Goal: Task Accomplishment & Management: Complete application form

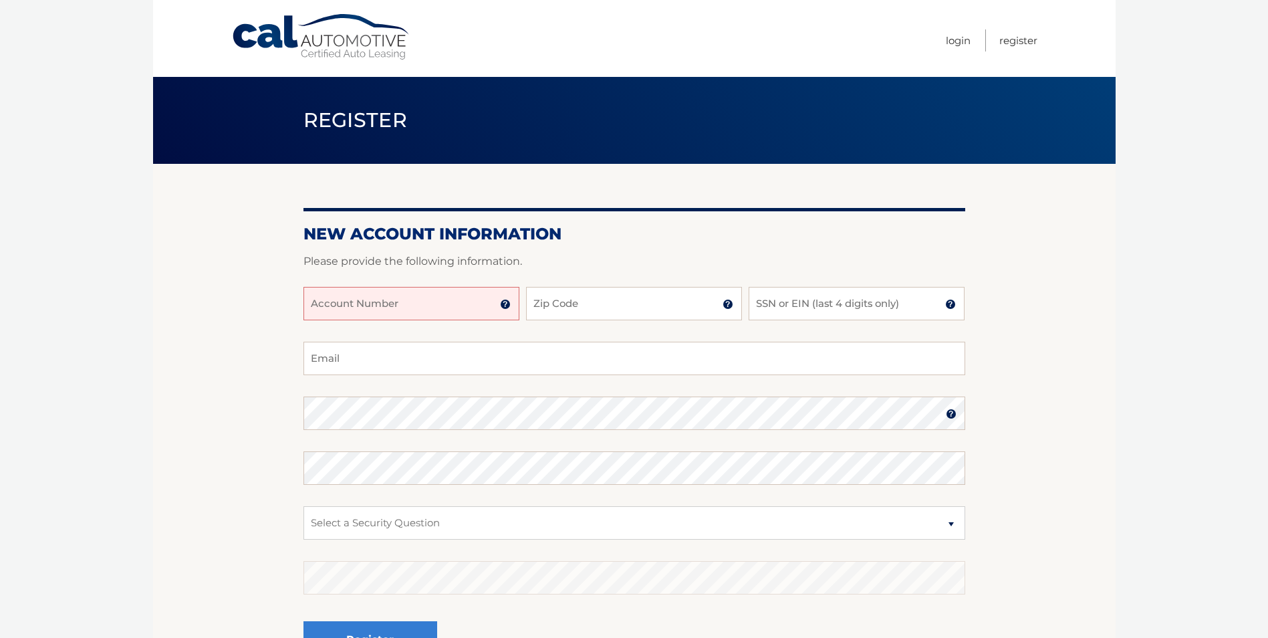
click at [433, 316] on input "Account Number" at bounding box center [412, 303] width 216 height 33
type input "44456019595"
click at [586, 320] on input "Zip Code" at bounding box center [634, 303] width 216 height 33
type input "07093"
click at [836, 298] on input "SSN or EIN (last 4 digits only)" at bounding box center [857, 303] width 216 height 33
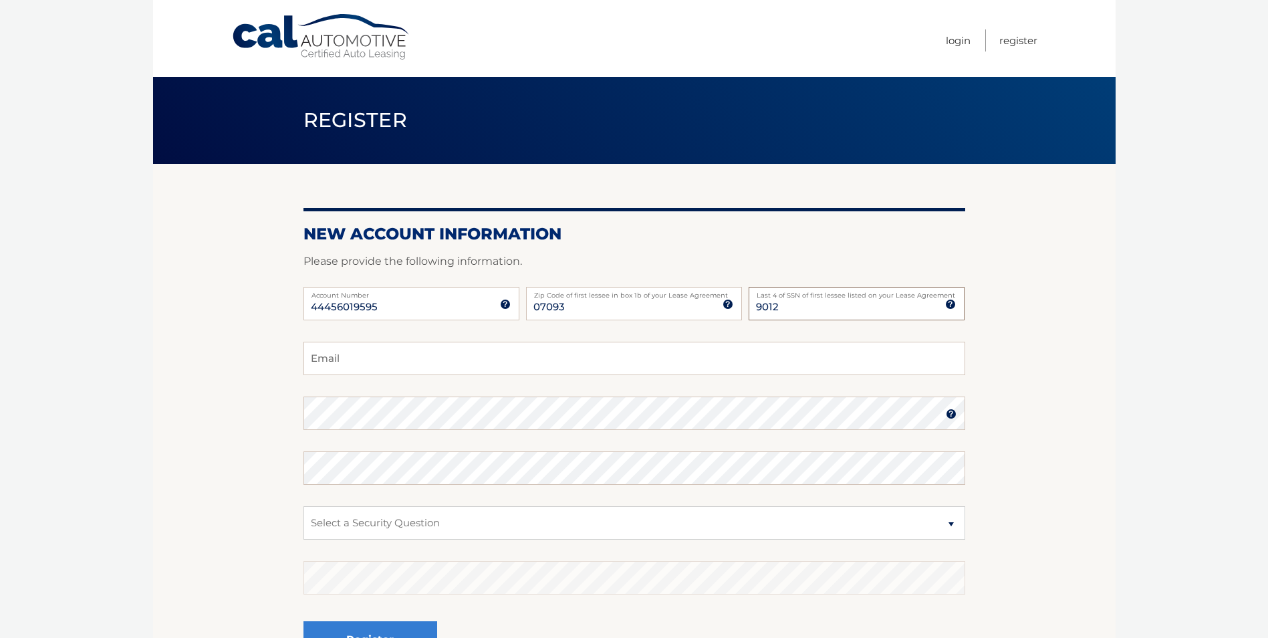
type input "9012"
click at [611, 343] on input "Email" at bounding box center [635, 358] width 662 height 33
type input "daveradionews@yahoo.com"
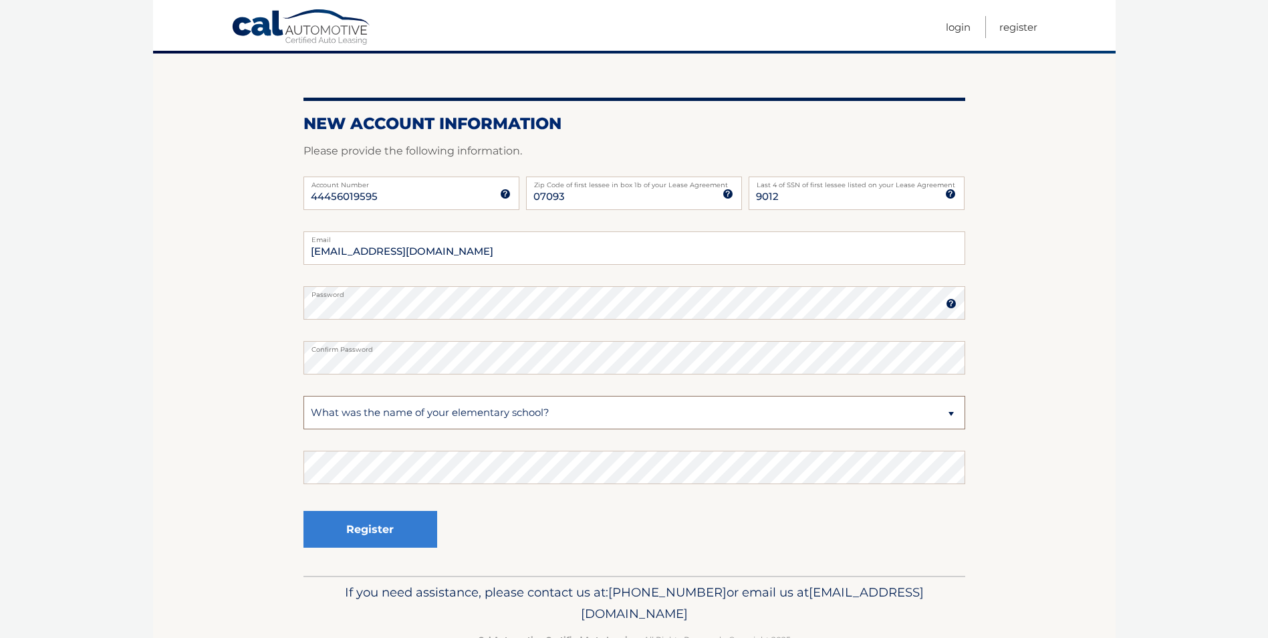
scroll to position [134, 0]
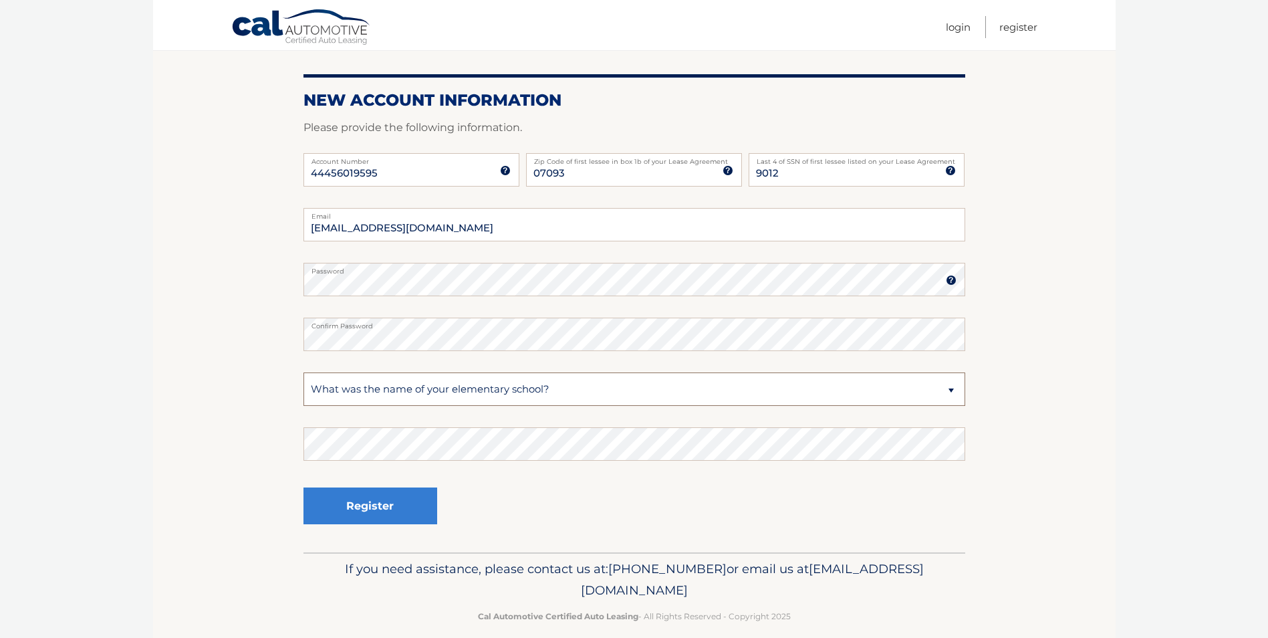
click at [319, 403] on select "Select a Security Question What was the name of your elementary school? What is…" at bounding box center [635, 388] width 662 height 33
select select "4"
click at [304, 372] on select "Select a Security Question What was the name of your elementary school? What is…" at bounding box center [635, 388] width 662 height 33
click at [386, 496] on button "Register" at bounding box center [371, 505] width 134 height 37
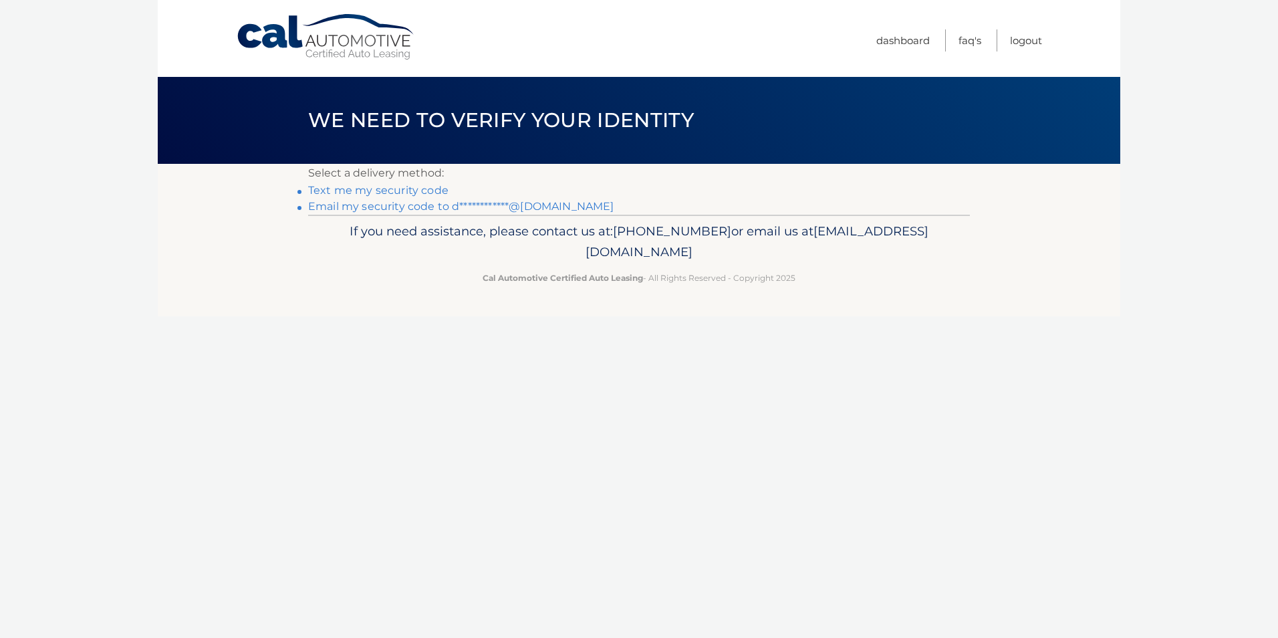
click at [377, 191] on link "Text me my security code" at bounding box center [378, 190] width 140 height 13
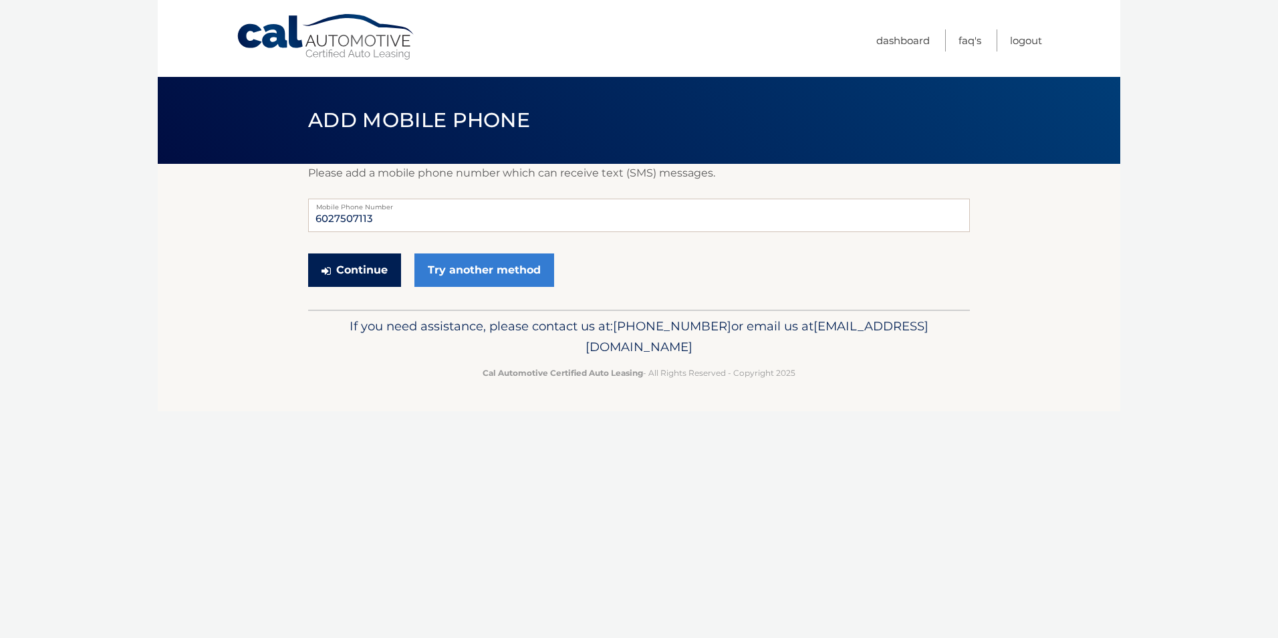
click at [374, 261] on button "Continue" at bounding box center [354, 269] width 93 height 33
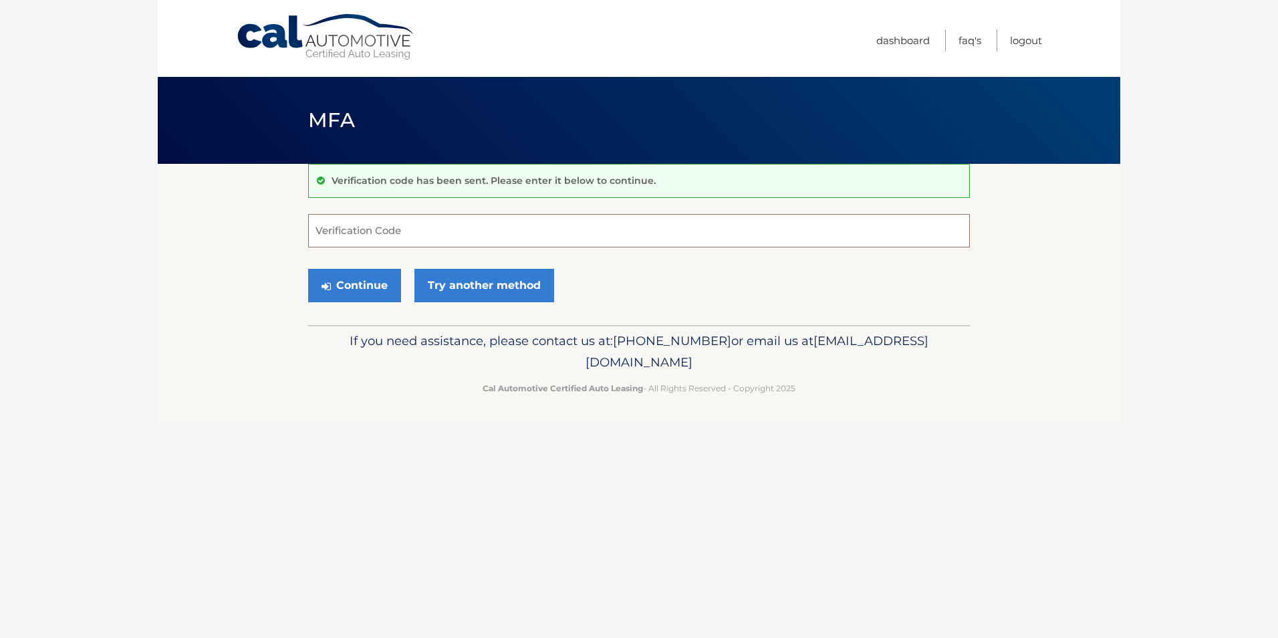
click at [370, 234] on input "Verification Code" at bounding box center [639, 230] width 662 height 33
type input "025498"
click at [376, 275] on button "Continue" at bounding box center [354, 285] width 93 height 33
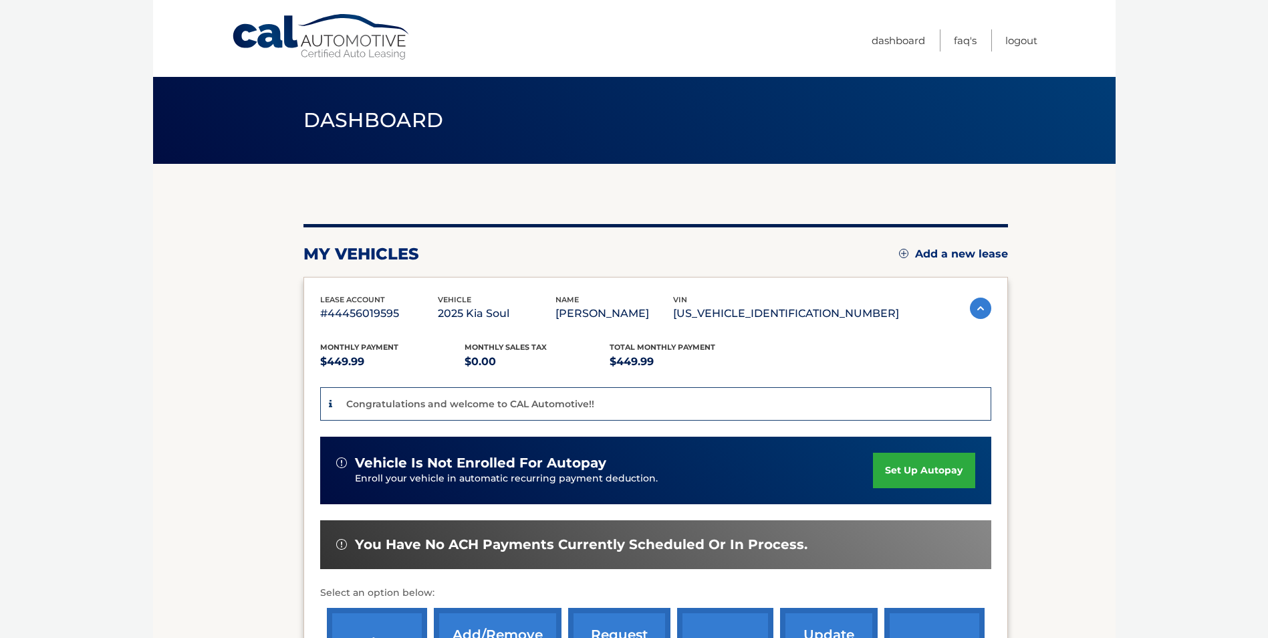
click at [906, 470] on link "set up autopay" at bounding box center [924, 470] width 102 height 35
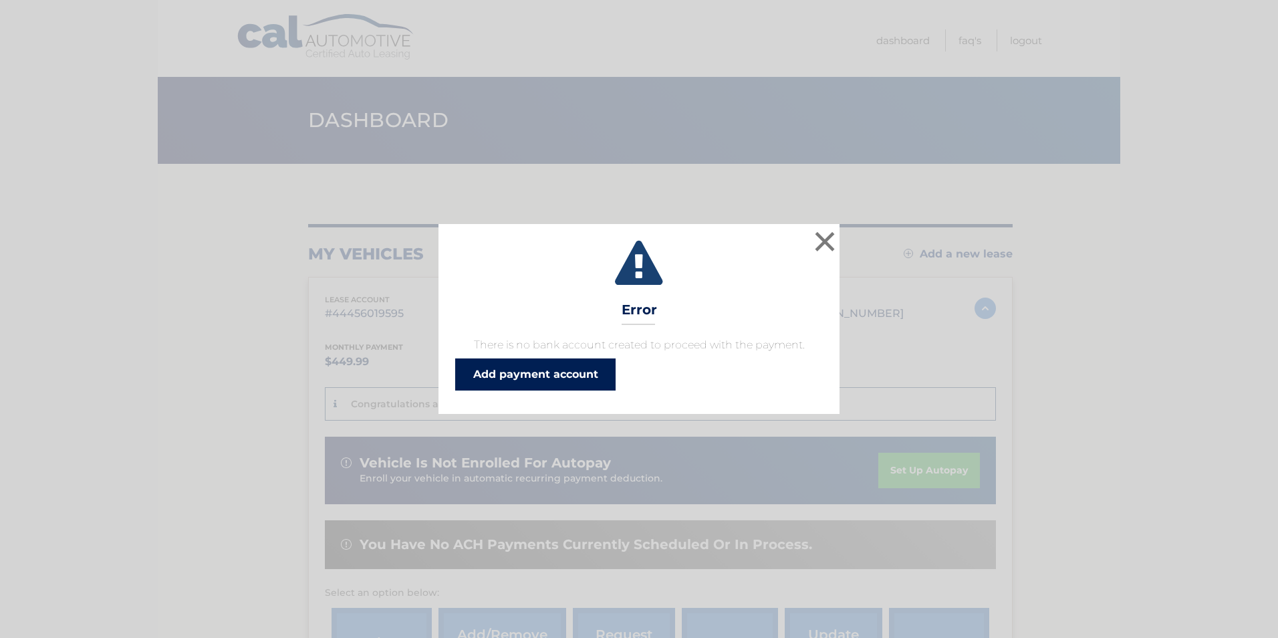
click at [587, 373] on link "Add payment account" at bounding box center [535, 374] width 160 height 32
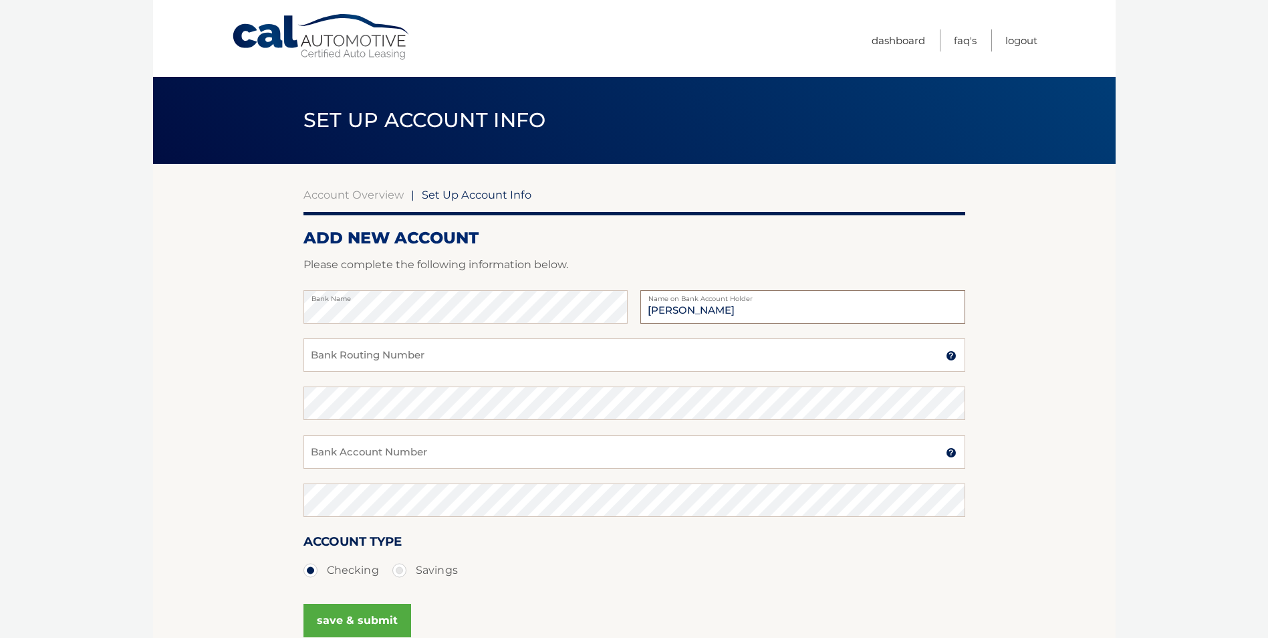
type input "[PERSON_NAME]"
click at [304, 604] on button "save & submit" at bounding box center [358, 620] width 108 height 33
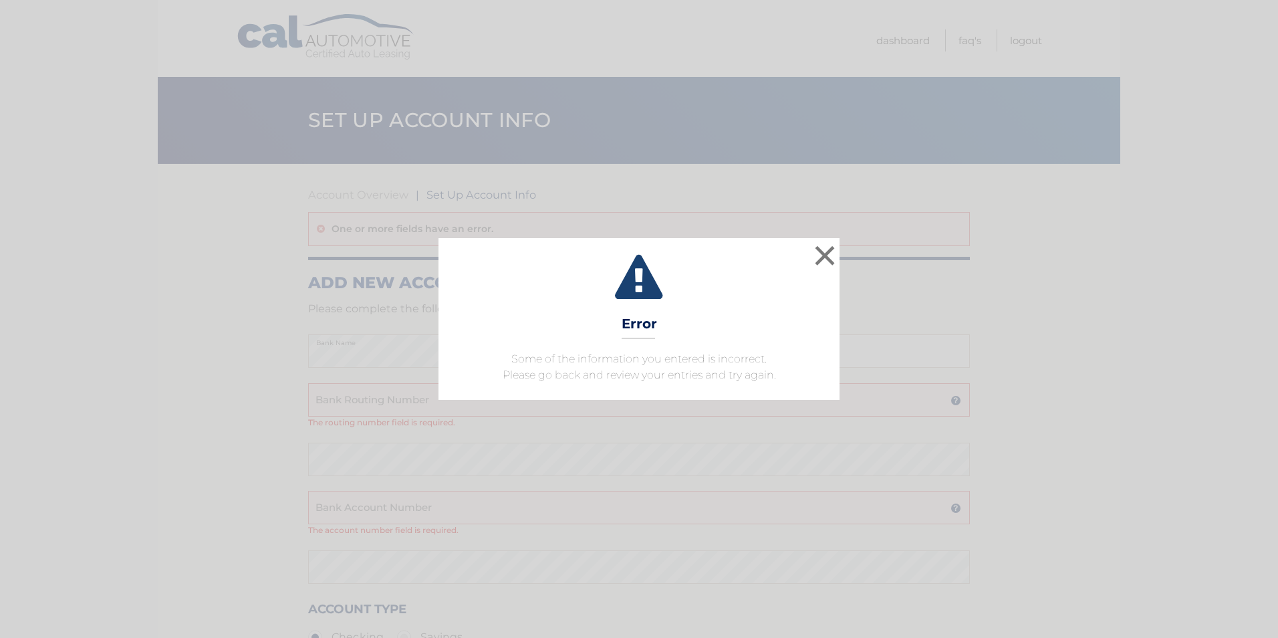
drag, startPoint x: 445, startPoint y: 293, endPoint x: 464, endPoint y: 294, distance: 19.4
click at [445, 294] on div "× Error Some of the information you entered is incorrect. Please go back and re…" at bounding box center [639, 319] width 401 height 162
click at [830, 259] on button "×" at bounding box center [825, 255] width 27 height 27
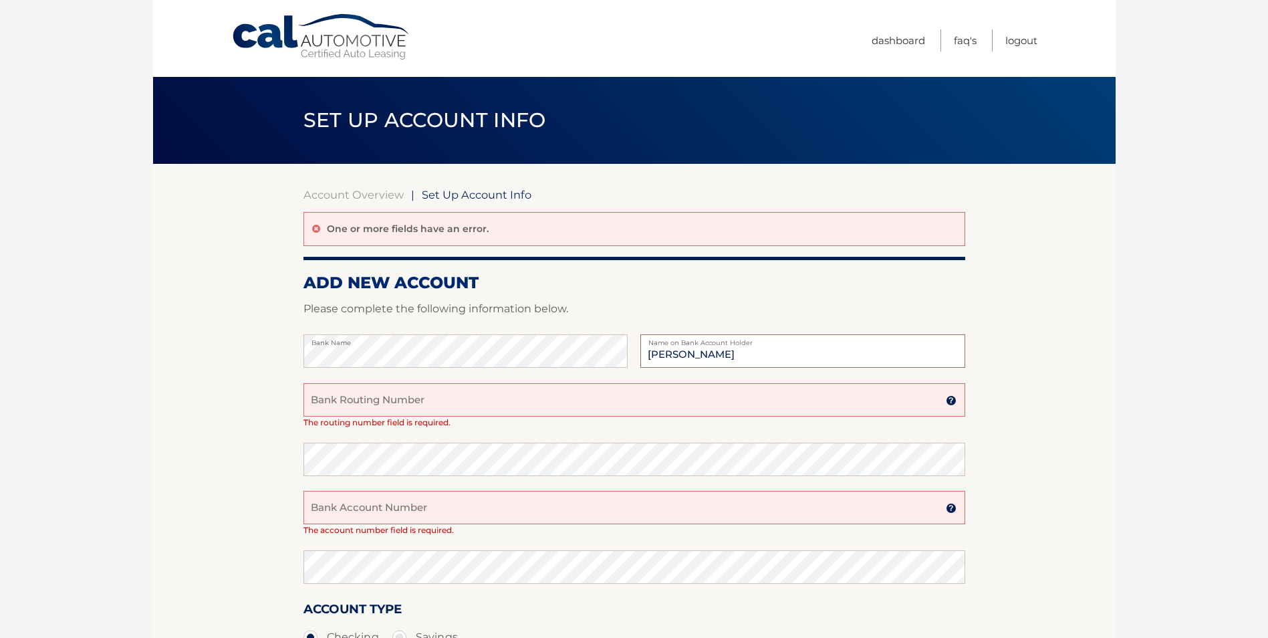
click at [781, 356] on input "[PERSON_NAME]" at bounding box center [803, 350] width 324 height 33
type input "[PERSON_NAME]"
click at [570, 403] on input "Bank Routing Number" at bounding box center [635, 399] width 662 height 33
type input "04200339"
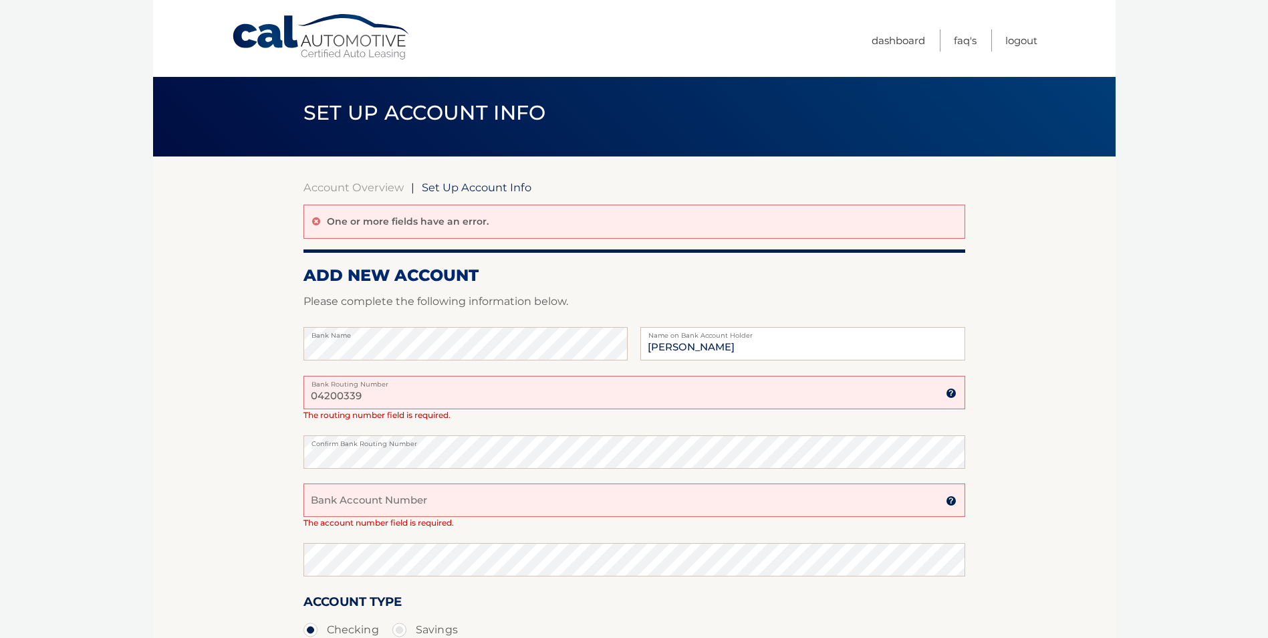
click at [372, 482] on div "Confirm Bank Routing Number" at bounding box center [635, 459] width 662 height 48
click at [368, 496] on input "Bank Account Number" at bounding box center [635, 499] width 662 height 33
type input "009449007588"
click at [239, 523] on section "Account Overview | Set Up Account Info One or more fields have an error. ADD NE…" at bounding box center [634, 444] width 963 height 577
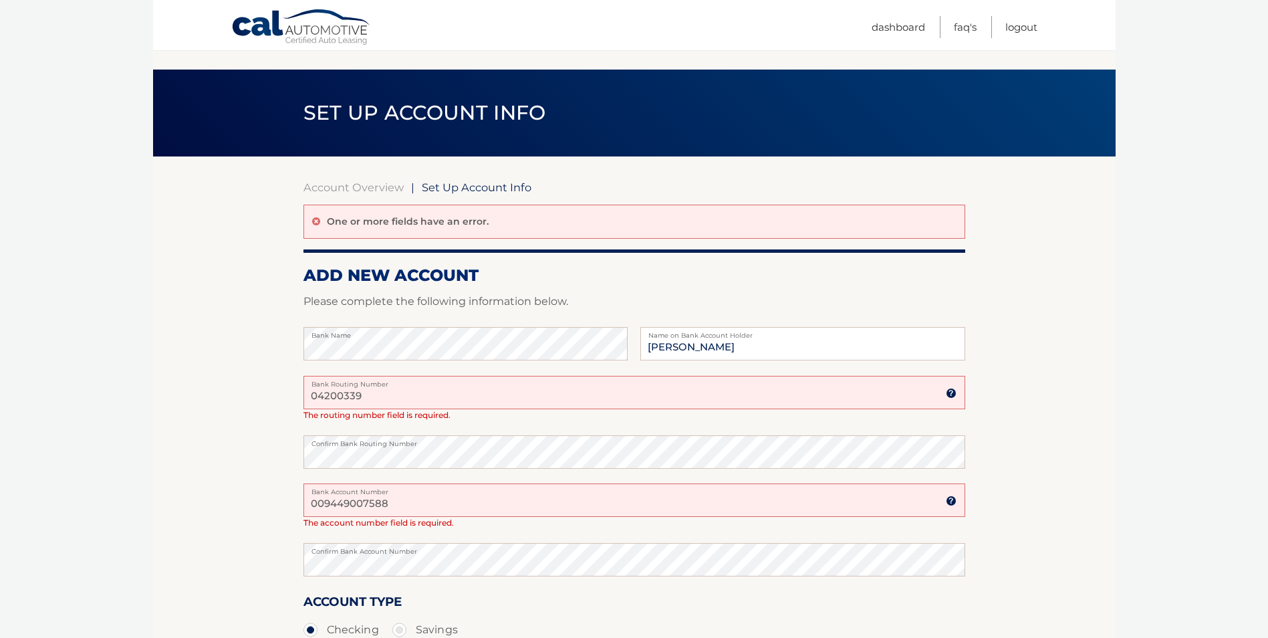
scroll to position [205, 0]
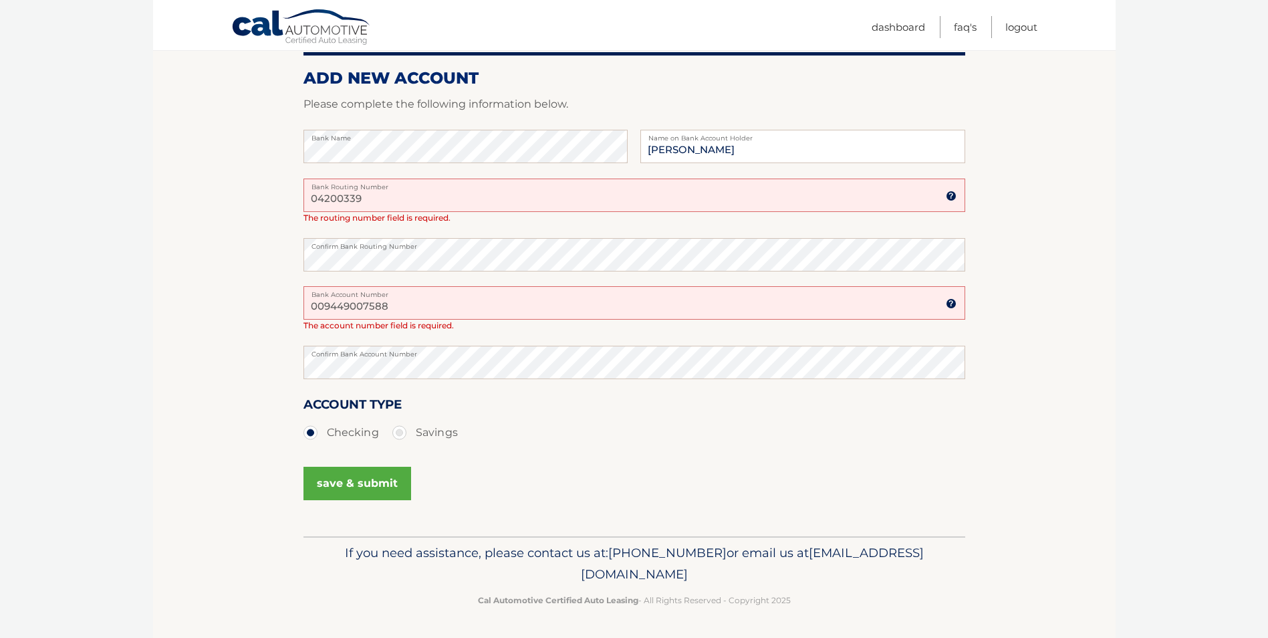
drag, startPoint x: 380, startPoint y: 201, endPoint x: 247, endPoint y: 213, distance: 133.7
click at [247, 213] on section "Account Overview | Set Up Account Info One or more fields have an error. ADD NE…" at bounding box center [634, 247] width 963 height 577
type input "0"
type input "021200339"
click at [153, 233] on section "Account Overview | Set Up Account Info One or more fields have an error. ADD NE…" at bounding box center [634, 247] width 963 height 577
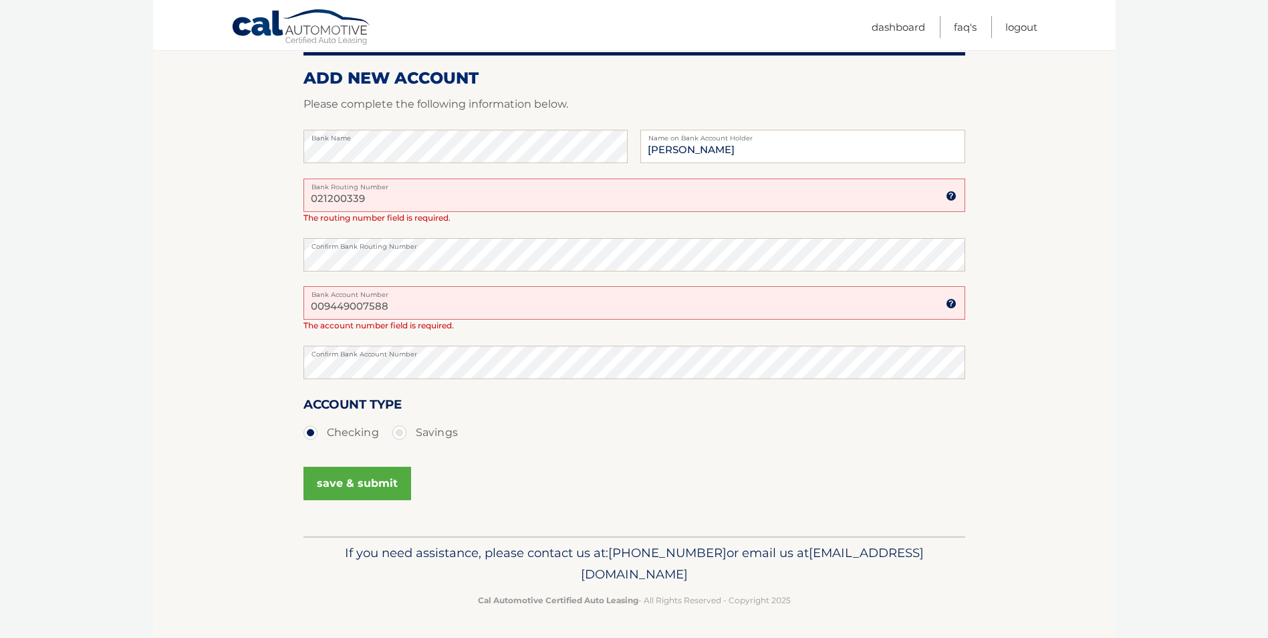
click at [153, 232] on section "Account Overview | Set Up Account Info One or more fields have an error. ADD NE…" at bounding box center [634, 247] width 963 height 577
click at [275, 321] on section "Account Overview | Set Up Account Info One or more fields have an error. ADD NE…" at bounding box center [634, 247] width 963 height 577
click at [265, 380] on section "Account Overview | Set Up Account Info One or more fields have an error. ADD NE…" at bounding box center [634, 247] width 963 height 577
click at [391, 433] on ul "Checking Savings" at bounding box center [635, 432] width 662 height 27
click at [394, 432] on label "Savings" at bounding box center [426, 432] width 66 height 27
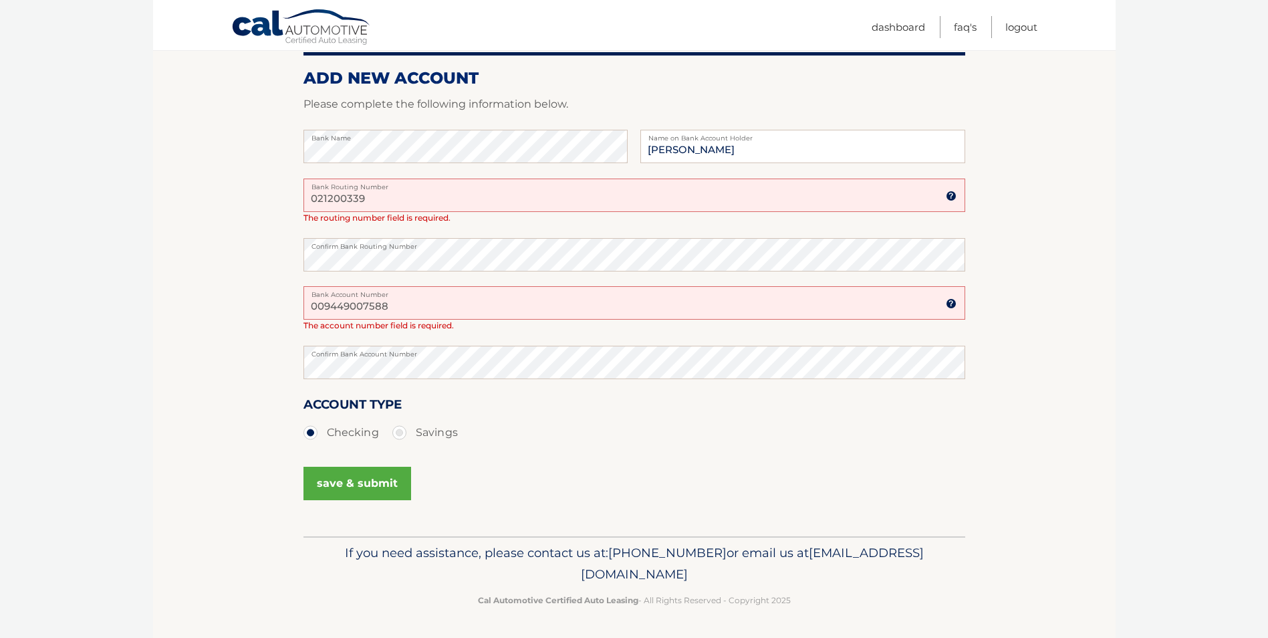
click at [398, 432] on input "Savings" at bounding box center [404, 429] width 13 height 21
radio input "true"
click at [346, 473] on button "save & submit" at bounding box center [358, 483] width 108 height 33
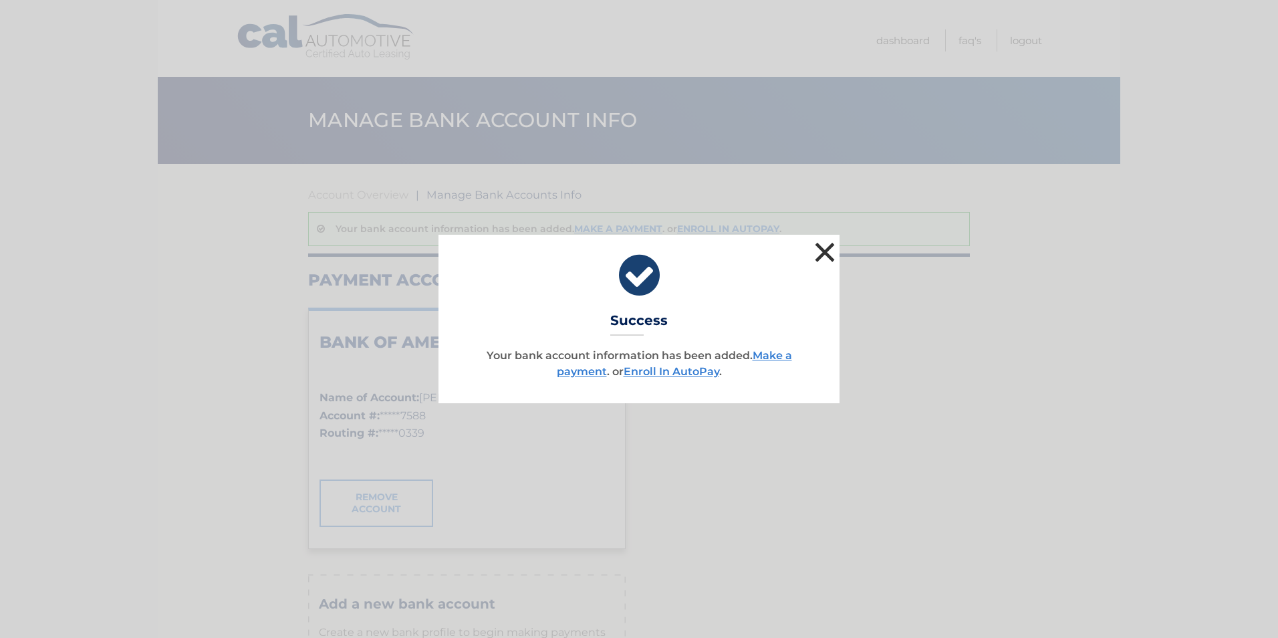
click at [818, 259] on button "×" at bounding box center [825, 252] width 27 height 27
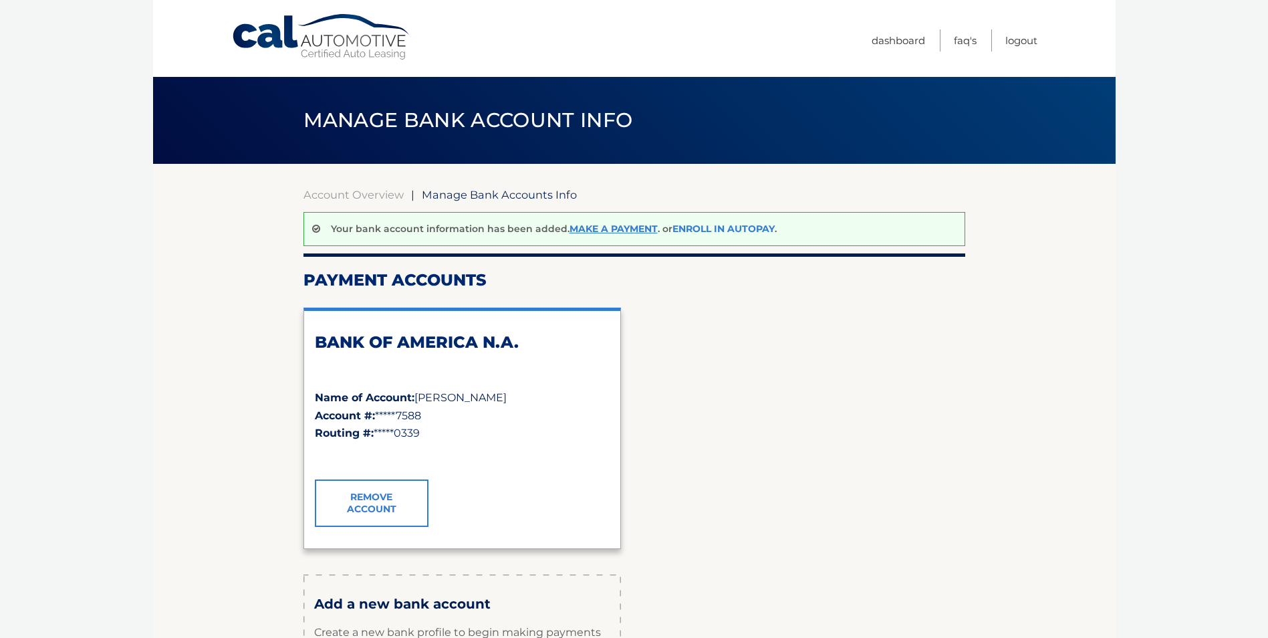
click at [708, 230] on link "Enroll In AutoPay" at bounding box center [724, 229] width 102 height 12
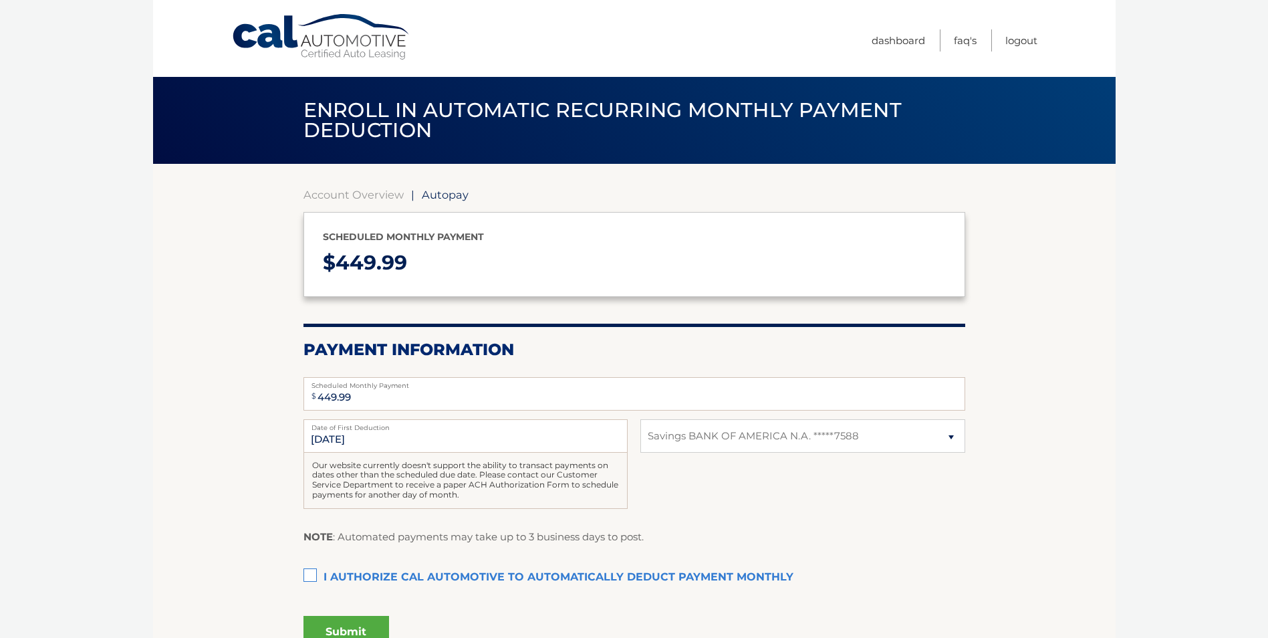
select select "ZmYzOTFiZmUtNGQ2NC00ODZlLTkyMjUtZWJkYmI2NTNkZGYx"
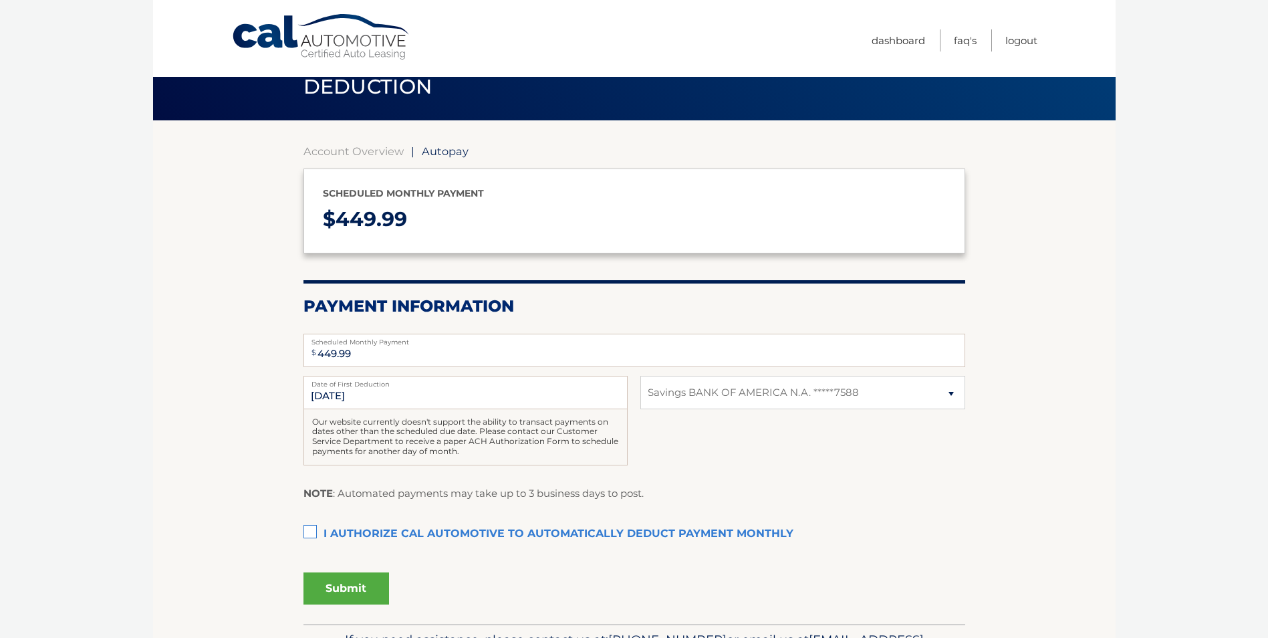
scroll to position [67, 0]
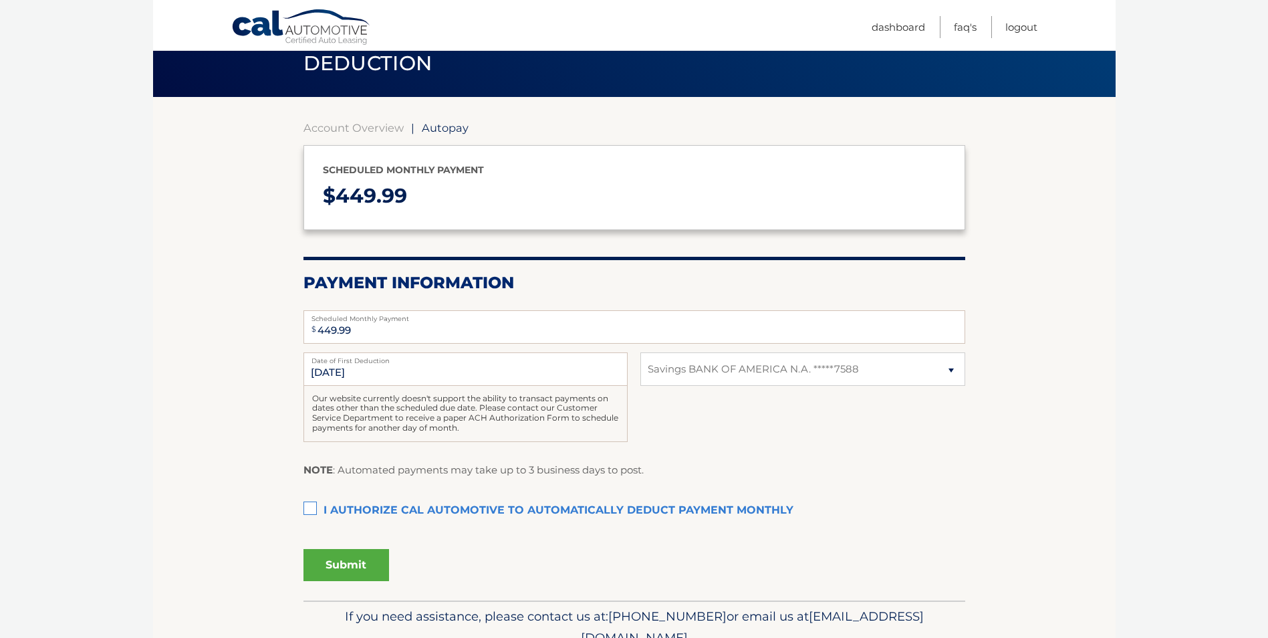
drag, startPoint x: 493, startPoint y: 454, endPoint x: 460, endPoint y: 468, distance: 35.6
click at [493, 454] on div "[DATE] Date of First Deduction Our website currently doesn't support the abilit…" at bounding box center [635, 404] width 662 height 104
click at [308, 515] on label "I authorize cal automotive to automatically deduct payment monthly This checkbo…" at bounding box center [635, 510] width 662 height 27
click at [0, 0] on input "I authorize cal automotive to automatically deduct payment monthly This checkbo…" at bounding box center [0, 0] width 0 height 0
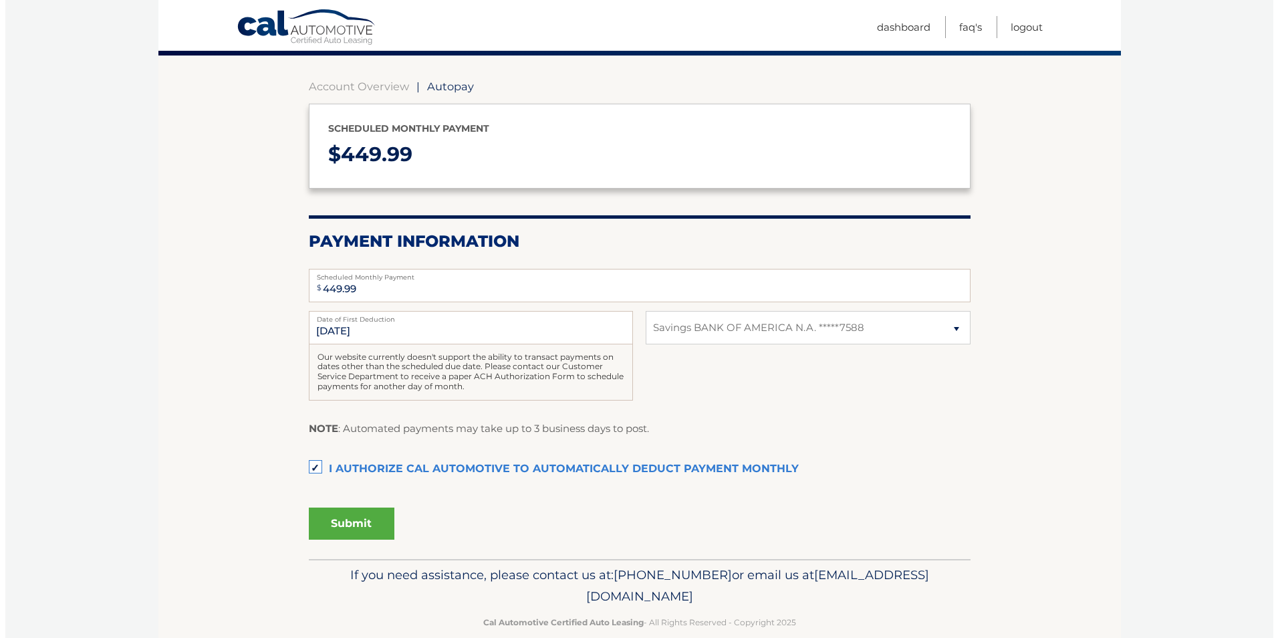
scroll to position [130, 0]
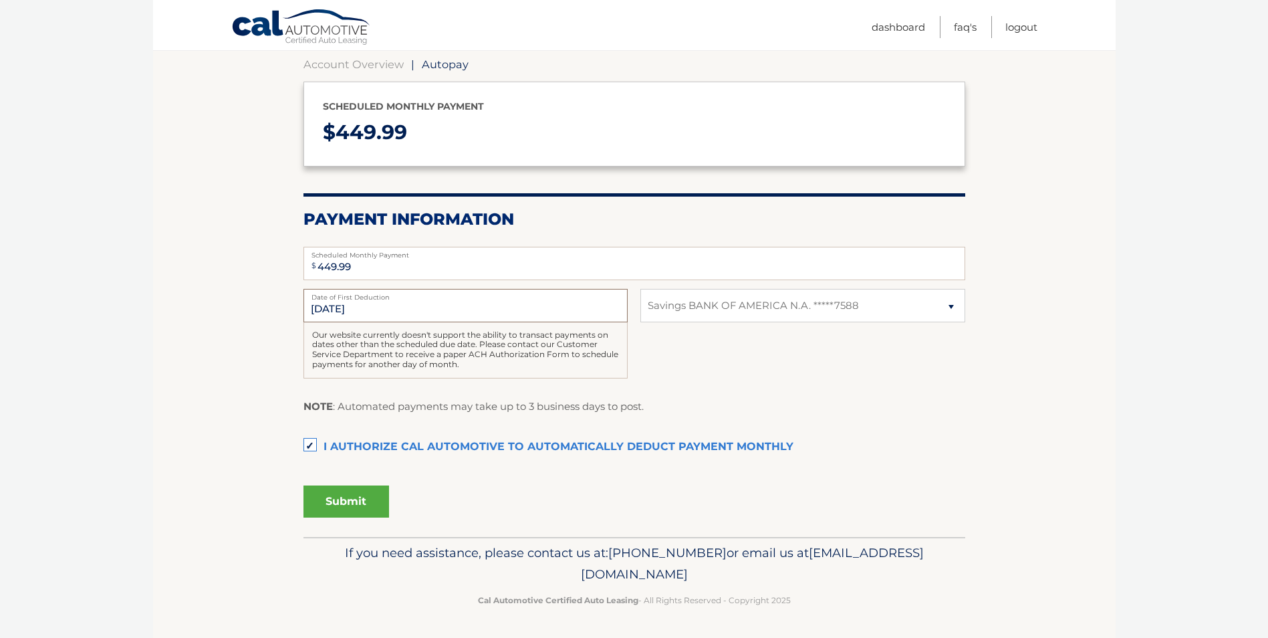
click at [368, 318] on input "[DATE]" at bounding box center [466, 305] width 324 height 33
click at [362, 310] on input "[DATE]" at bounding box center [466, 305] width 324 height 33
drag, startPoint x: 347, startPoint y: 305, endPoint x: 337, endPoint y: 307, distance: 10.2
click at [345, 306] on input "[DATE]" at bounding box center [466, 305] width 324 height 33
click at [320, 308] on input "[DATE]" at bounding box center [466, 305] width 324 height 33
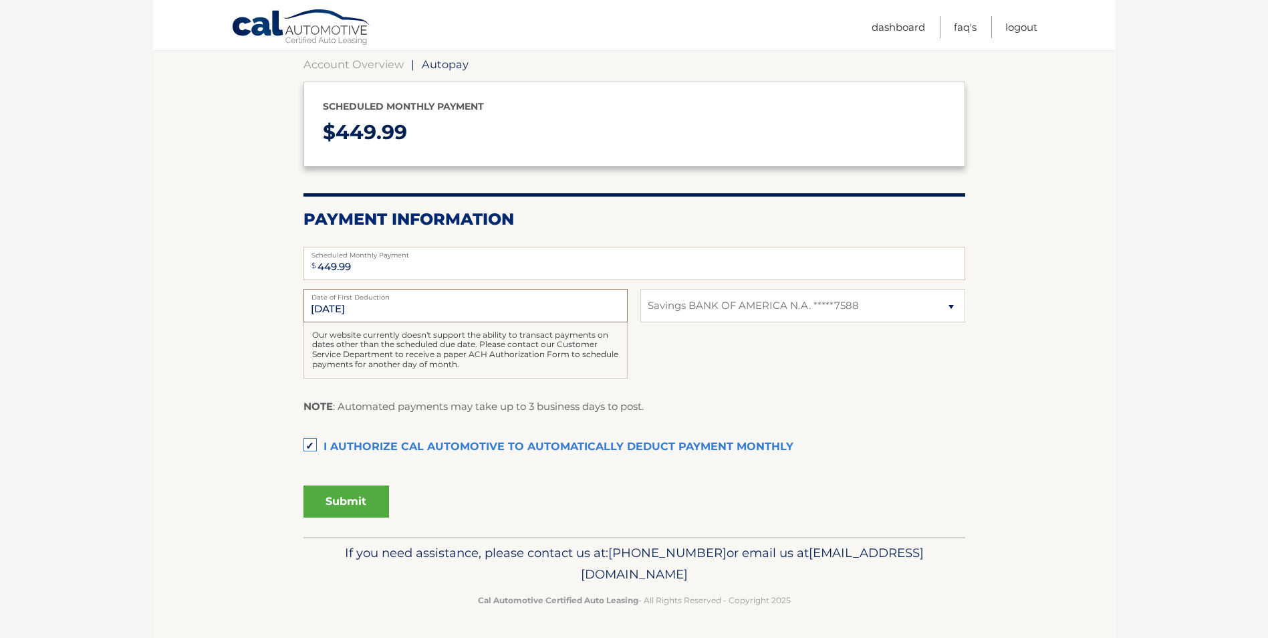
click at [323, 307] on input "[DATE]" at bounding box center [466, 305] width 324 height 33
click at [325, 306] on input "[DATE]" at bounding box center [466, 305] width 324 height 33
click at [326, 306] on input "10/9/2025" at bounding box center [466, 305] width 324 height 33
click at [327, 305] on input "10/9/2025" at bounding box center [466, 305] width 324 height 33
click at [366, 308] on input "10/9/2025" at bounding box center [466, 305] width 324 height 33
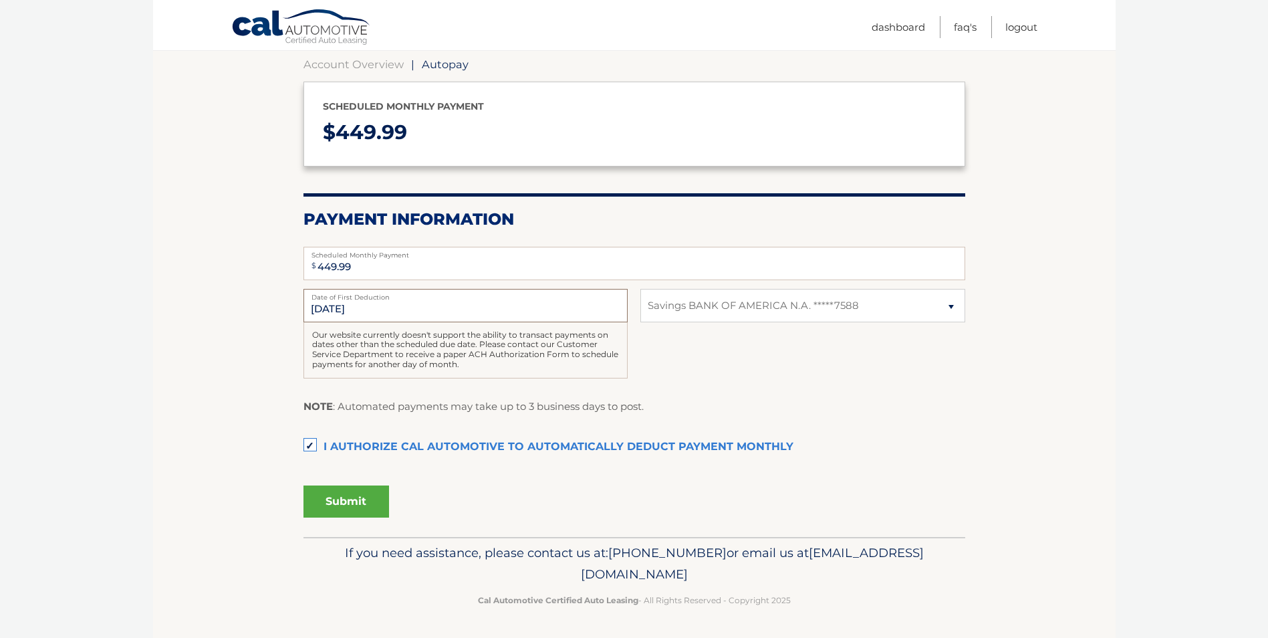
click at [366, 308] on input "10/9/2025" at bounding box center [466, 305] width 324 height 33
drag, startPoint x: 366, startPoint y: 308, endPoint x: 344, endPoint y: 312, distance: 22.6
click at [344, 312] on input "10/9/2025" at bounding box center [466, 305] width 324 height 33
click at [318, 310] on input "10/9/2025" at bounding box center [466, 305] width 324 height 33
click at [279, 305] on section "Account Overview | Autopay Scheduled monthly payment $ 449.99 Payment Informati…" at bounding box center [634, 285] width 963 height 504
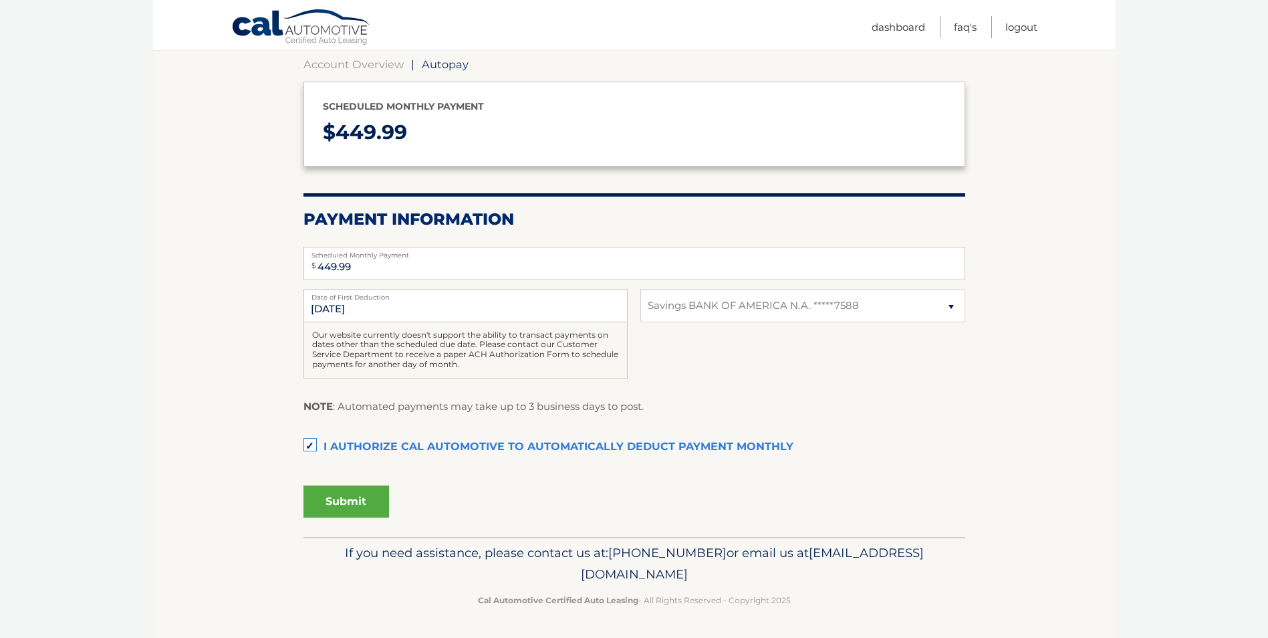
click at [344, 497] on button "Submit" at bounding box center [347, 501] width 86 height 32
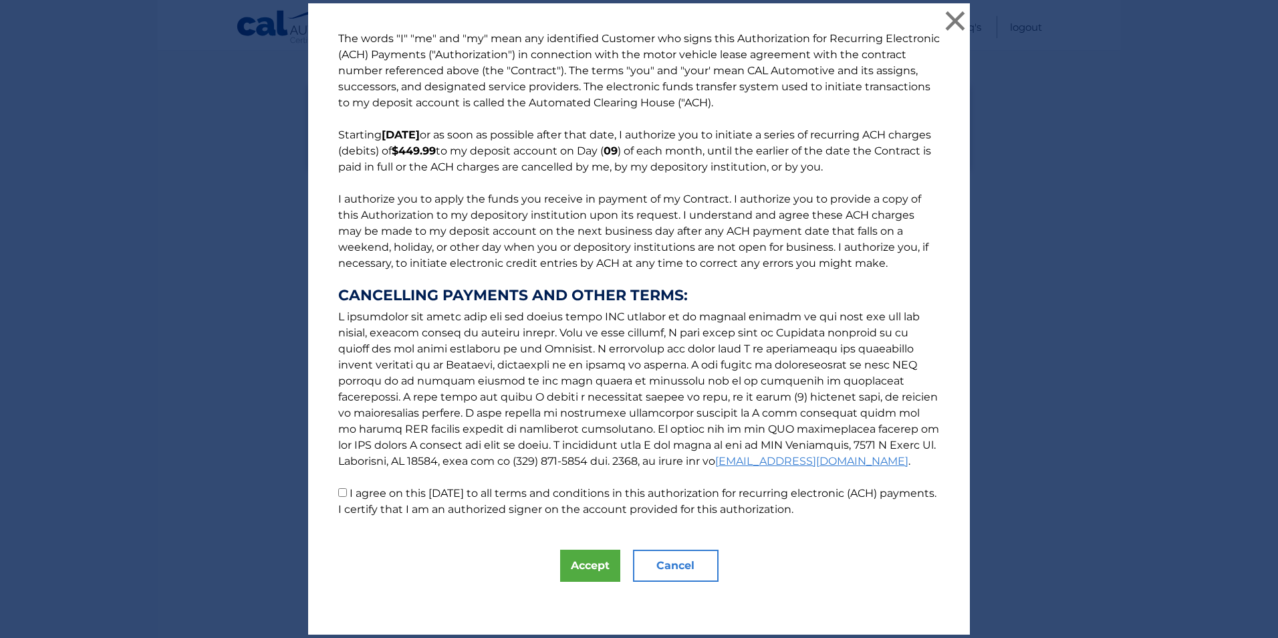
click at [344, 489] on label "I agree on this 09/30/2025 to all terms and conditions in this authorization fo…" at bounding box center [637, 501] width 598 height 29
click at [344, 489] on input "I agree on this 09/30/2025 to all terms and conditions in this authorization fo…" at bounding box center [342, 492] width 9 height 9
checkbox input "true"
click at [586, 562] on button "Accept" at bounding box center [590, 566] width 60 height 32
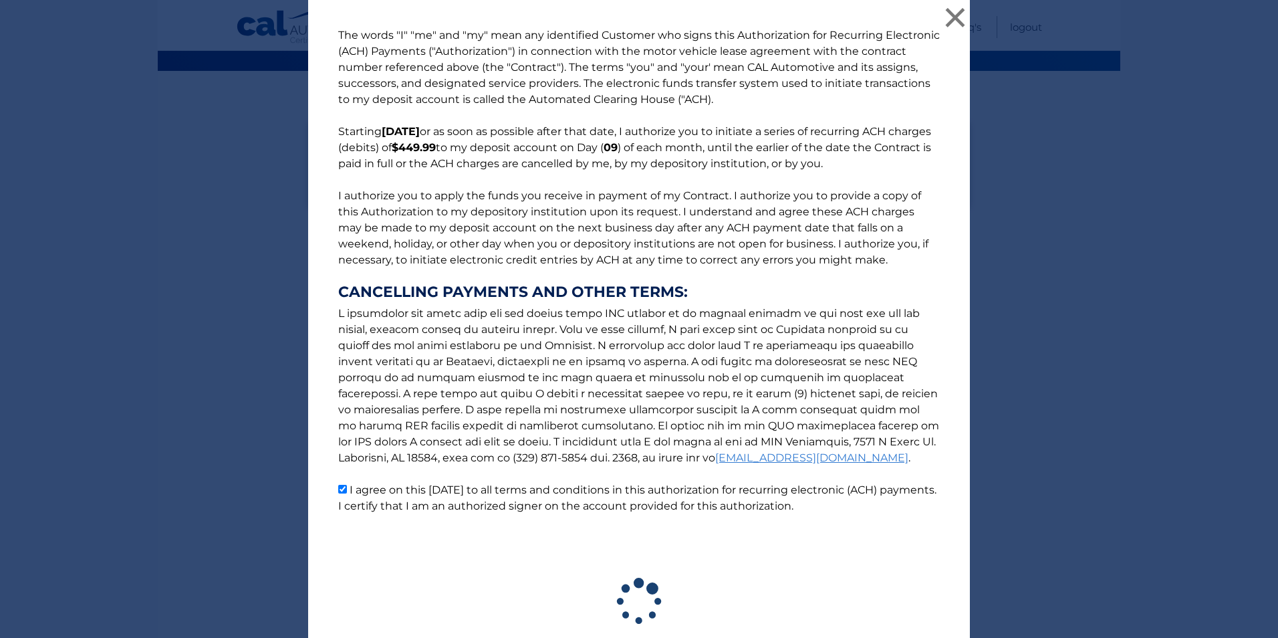
scroll to position [93, 0]
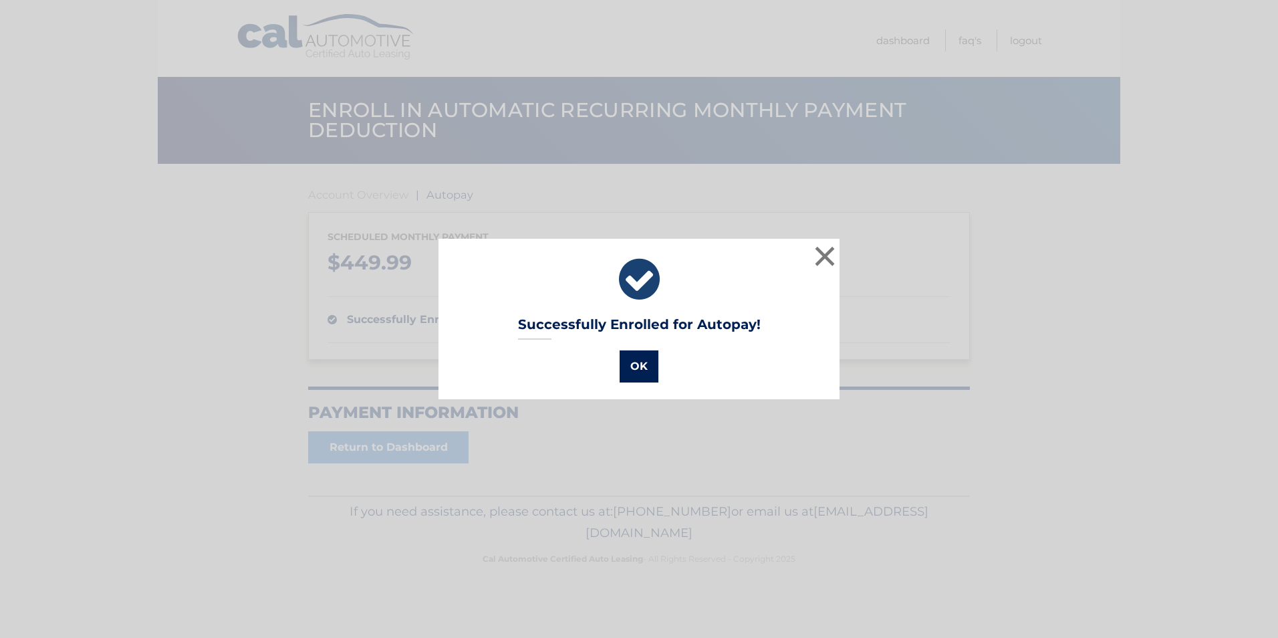
click at [633, 368] on button "OK" at bounding box center [639, 366] width 39 height 32
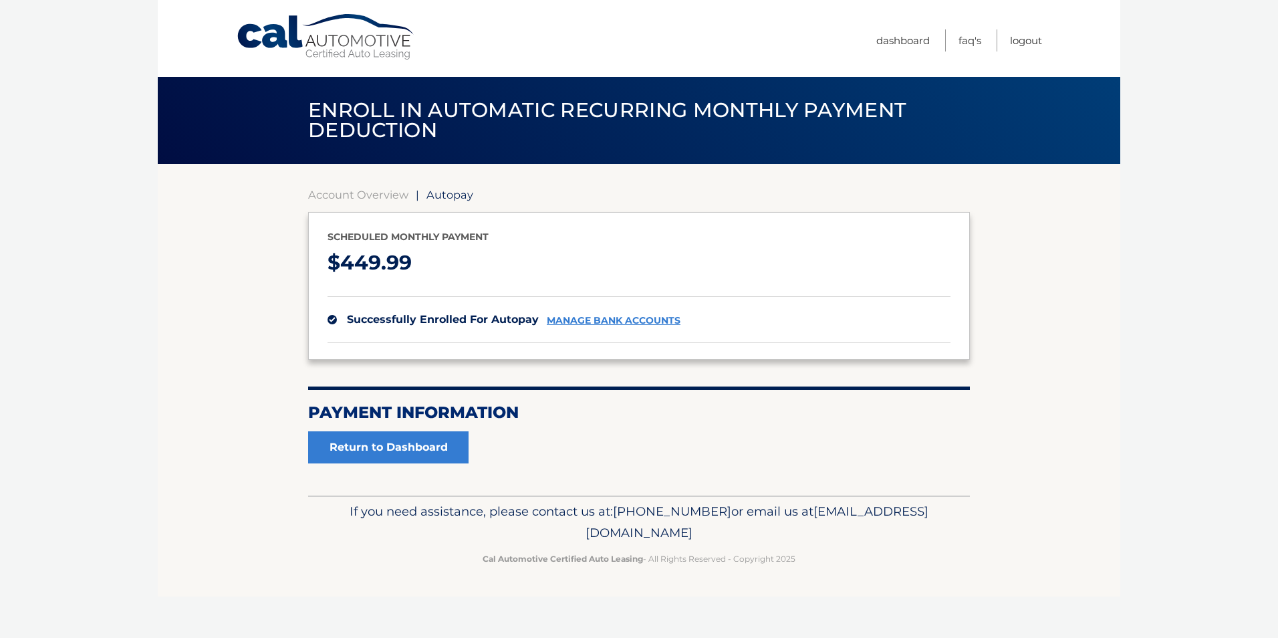
click at [989, 455] on section "Account Overview | Autopay Scheduled monthly payment $ 449.99 successfully enro…" at bounding box center [639, 330] width 963 height 332
click at [399, 437] on link "Return to Dashboard" at bounding box center [388, 447] width 160 height 32
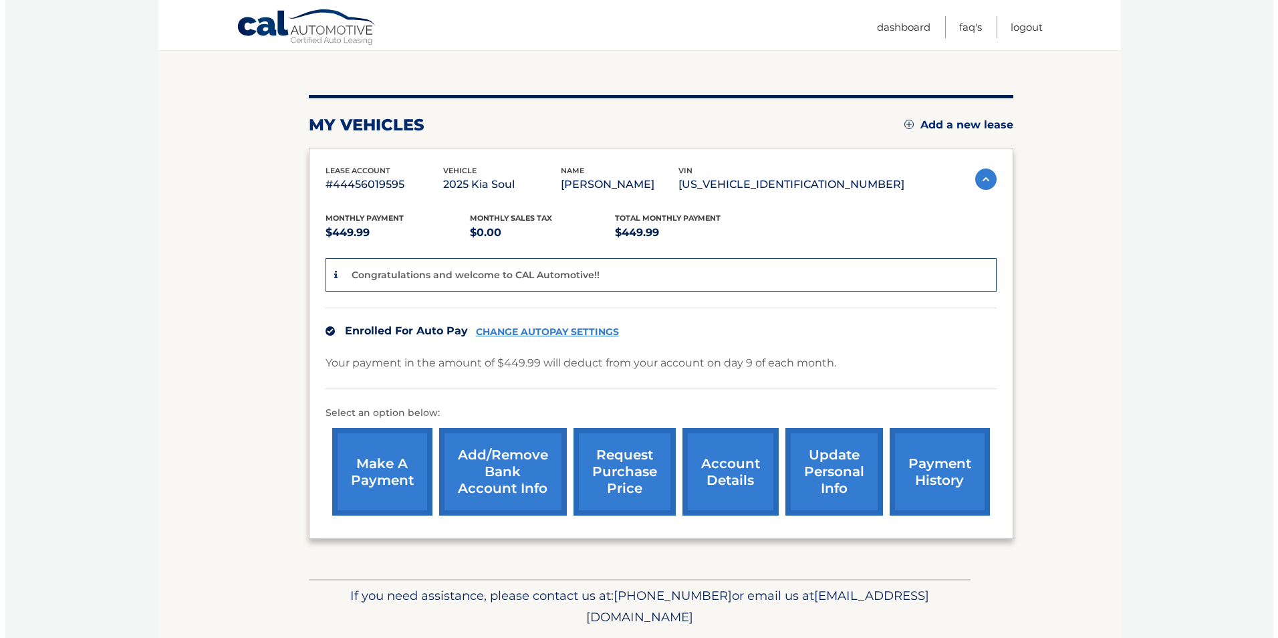
scroll to position [134, 0]
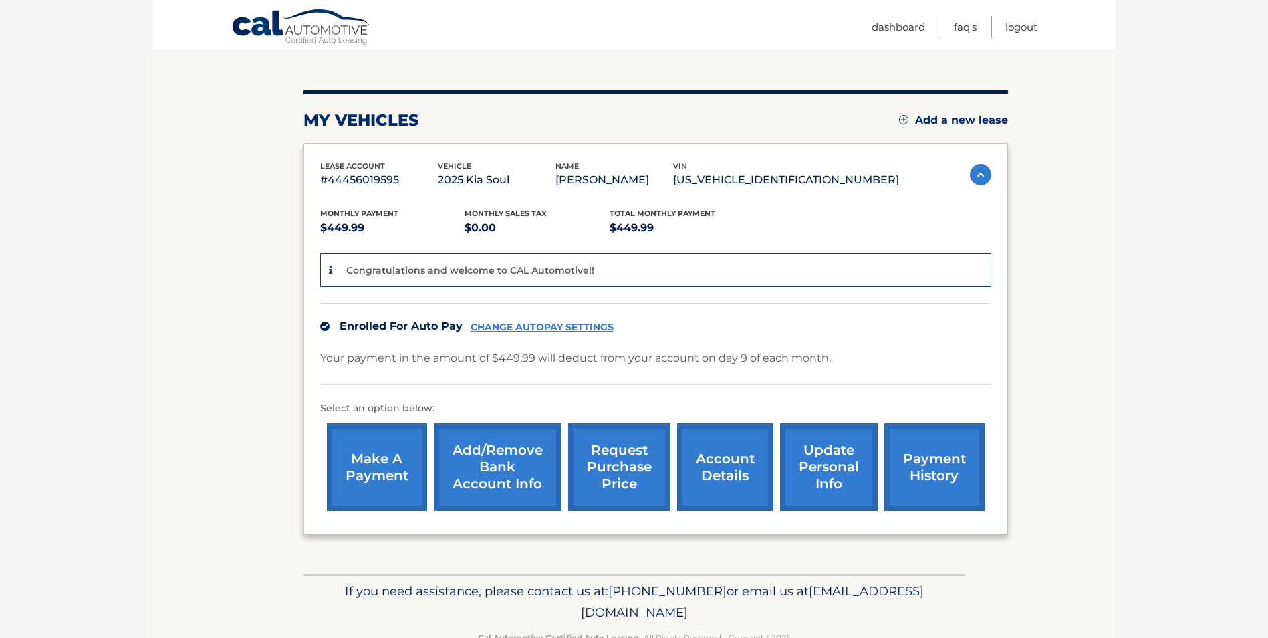
click at [651, 471] on link "request purchase price" at bounding box center [619, 467] width 102 height 88
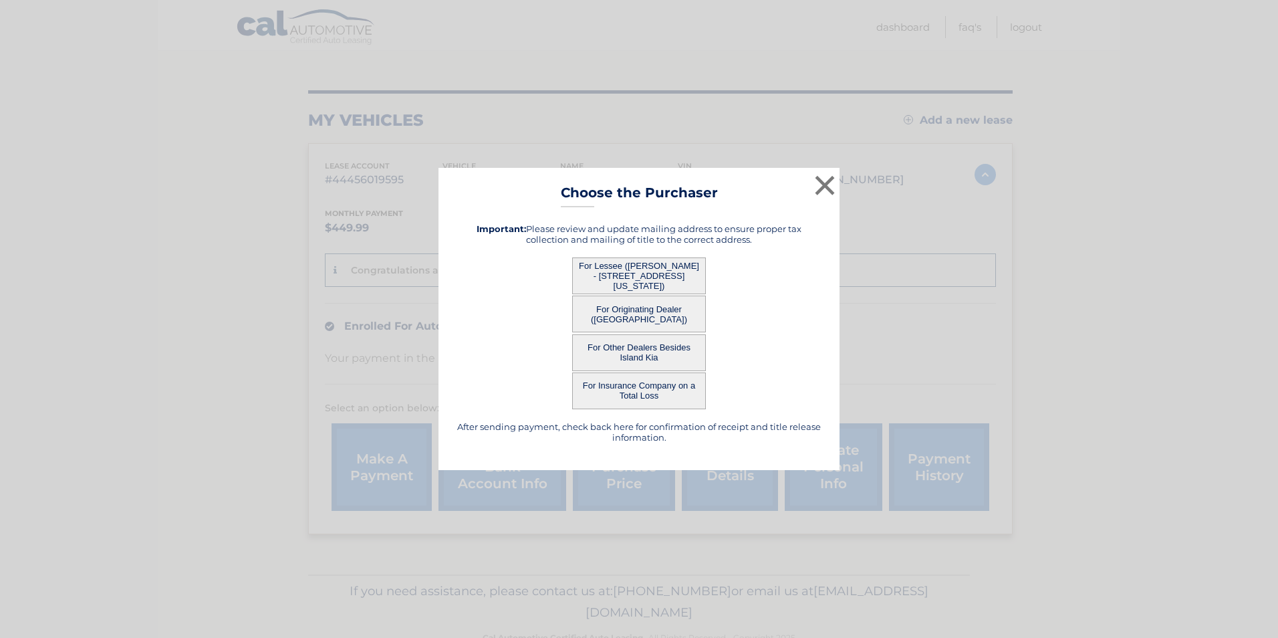
click at [634, 276] on button "For Lessee ([PERSON_NAME] - [STREET_ADDRESS][US_STATE])" at bounding box center [639, 275] width 134 height 37
click at [663, 268] on button "For Lessee ([PERSON_NAME] - [STREET_ADDRESS][US_STATE])" at bounding box center [639, 275] width 134 height 37
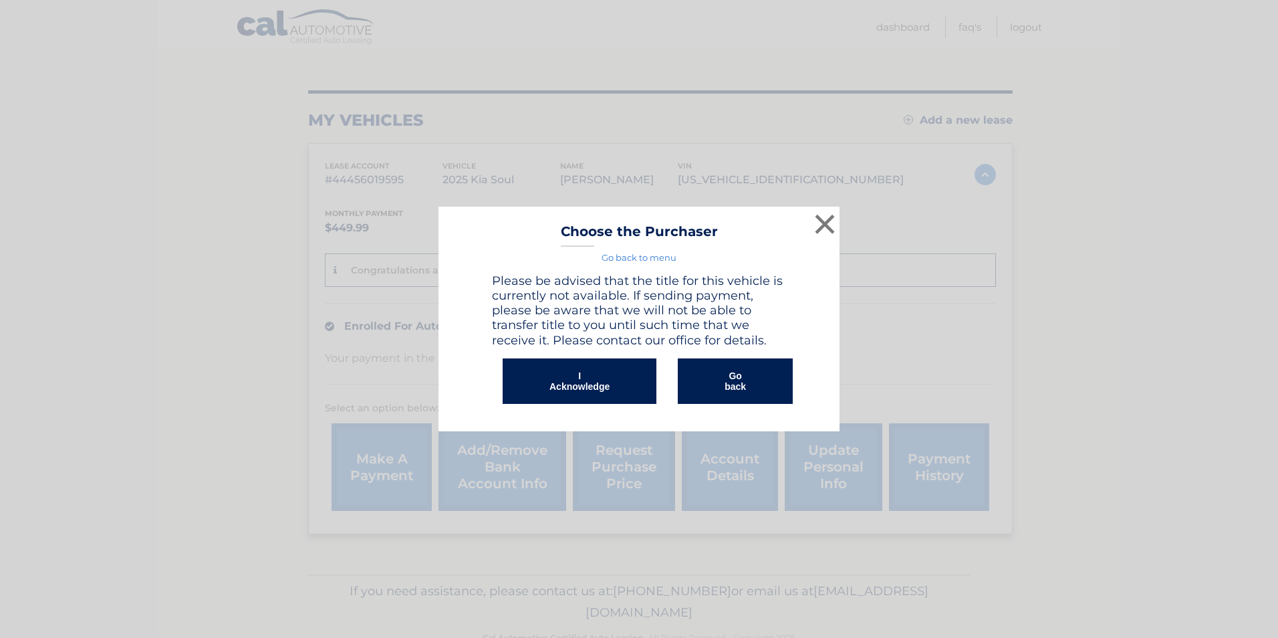
click at [663, 268] on div "× Choose the Purchaser Go back to menu After sending payment, check back here f…" at bounding box center [639, 319] width 401 height 224
click at [587, 382] on button "I Acknowledge" at bounding box center [580, 380] width 154 height 45
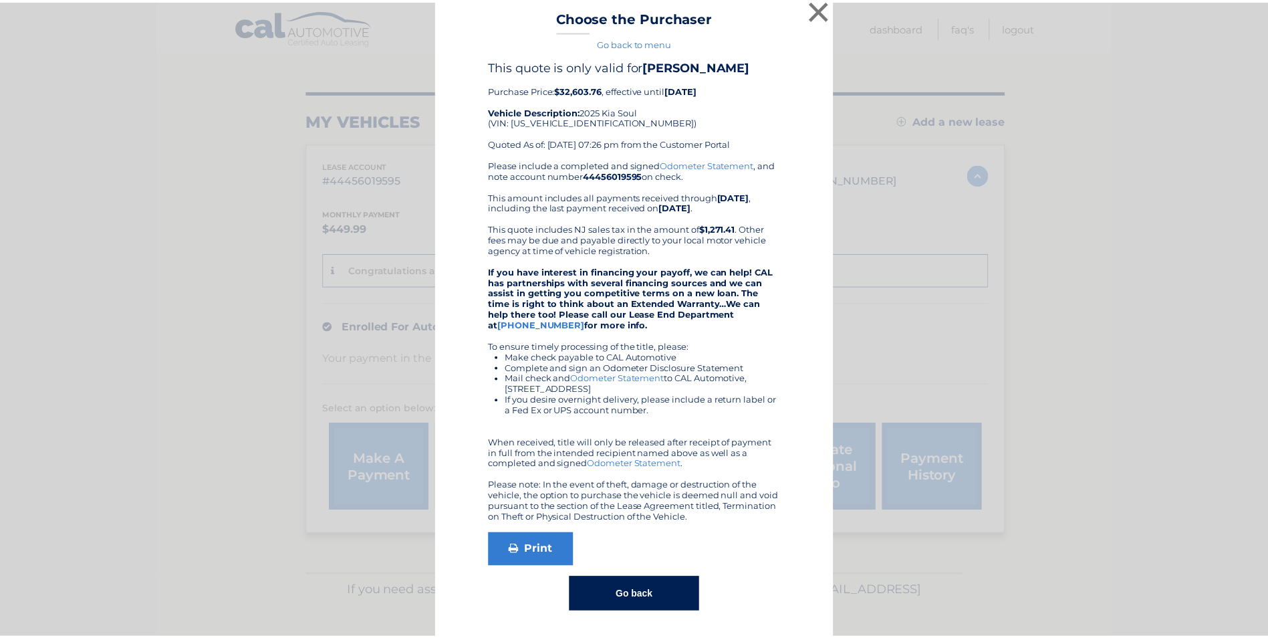
scroll to position [10, 0]
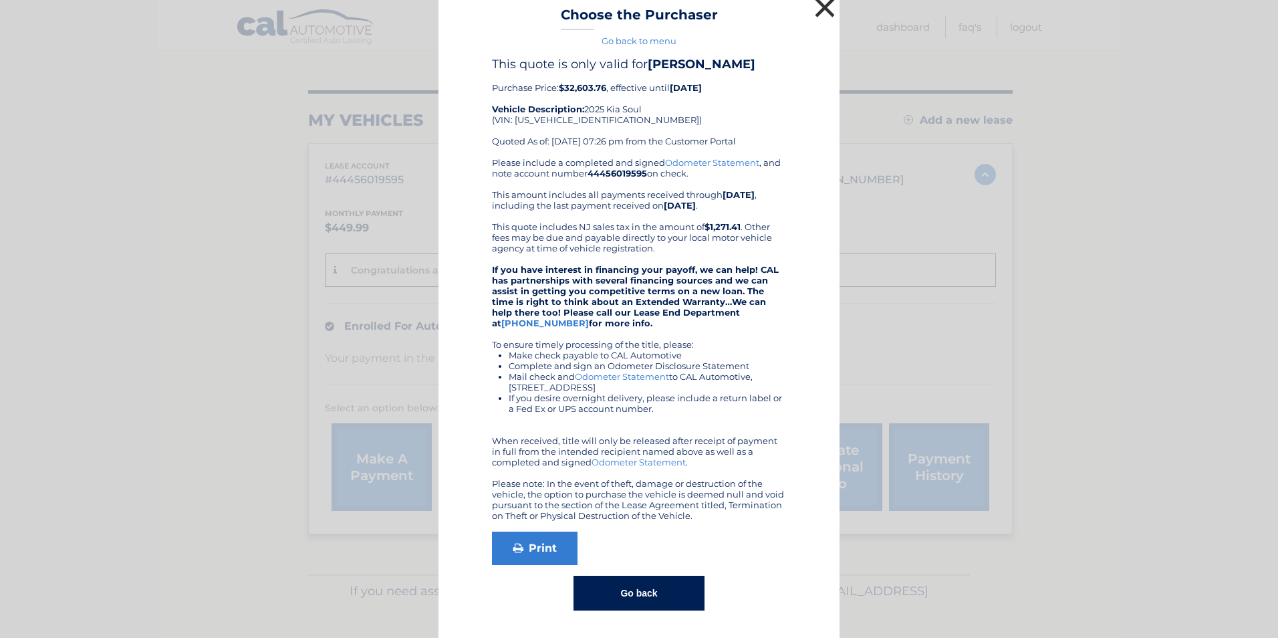
click at [816, 7] on button "×" at bounding box center [825, 7] width 27 height 27
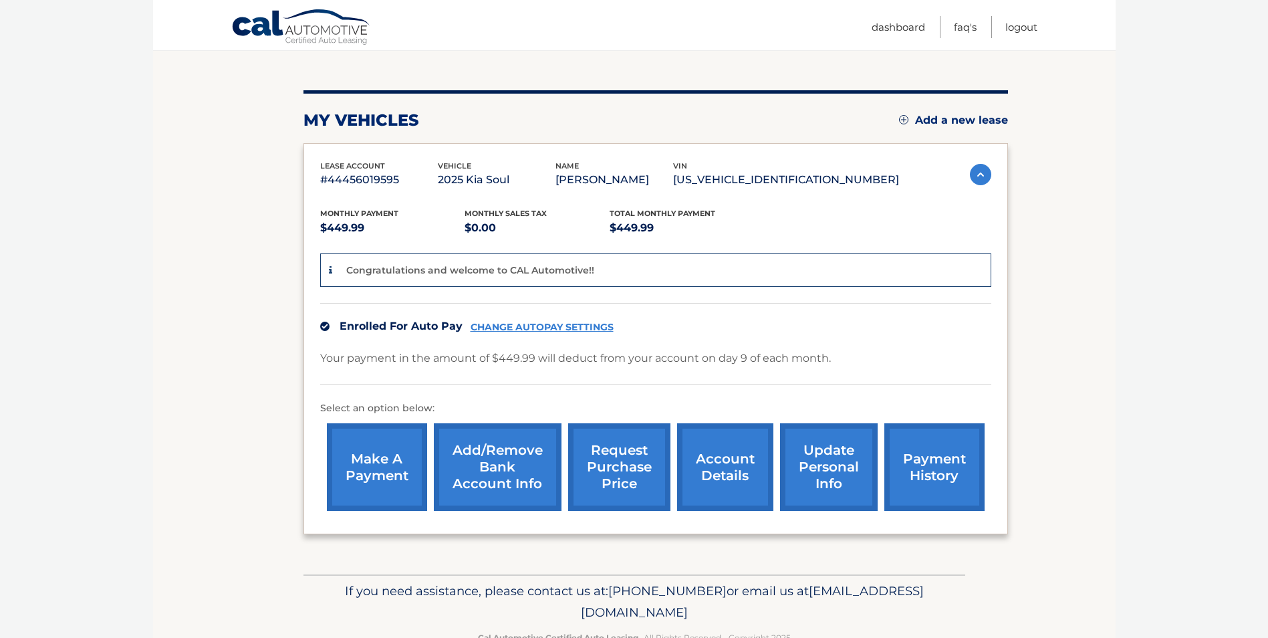
click at [604, 457] on link "request purchase price" at bounding box center [619, 467] width 102 height 88
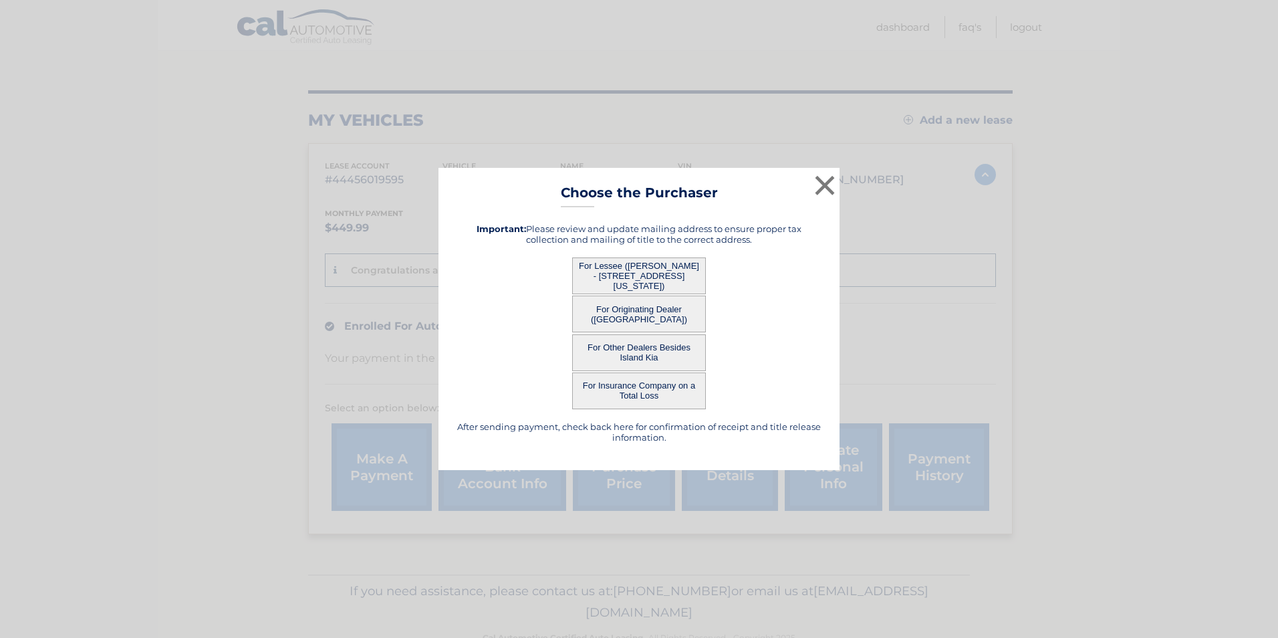
click at [651, 264] on button "For Lessee ([PERSON_NAME] - [STREET_ADDRESS][US_STATE])" at bounding box center [639, 275] width 134 height 37
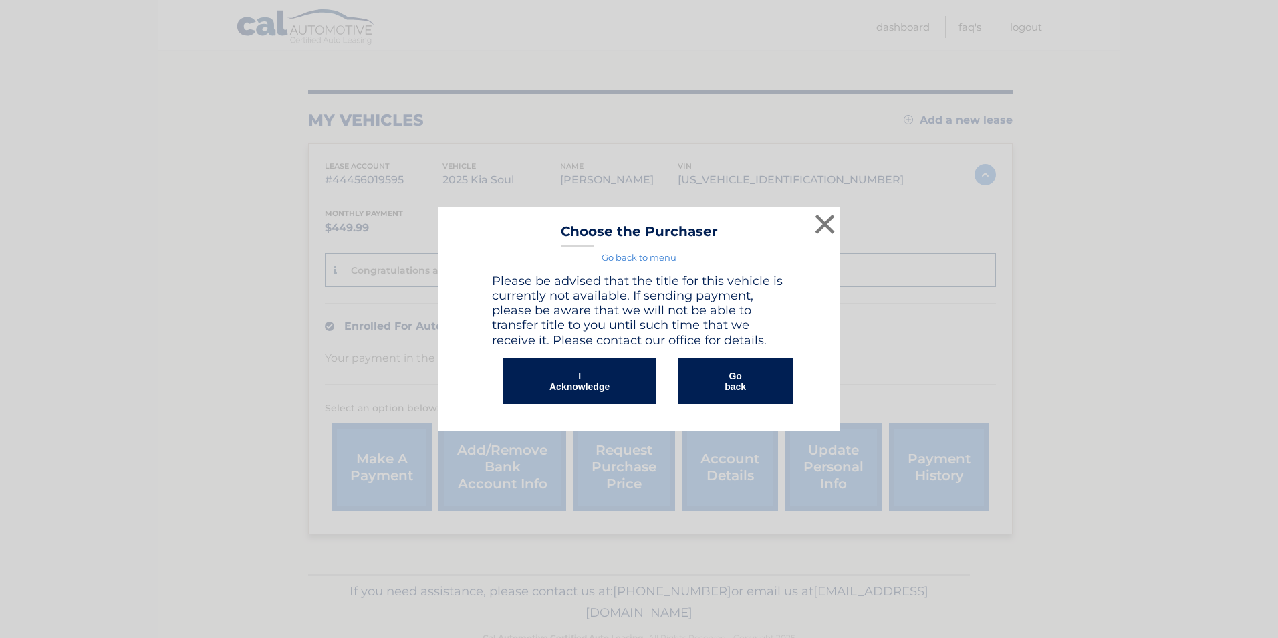
click at [648, 277] on div "× Choose the Purchaser Go back to menu After sending payment, check back here f…" at bounding box center [639, 319] width 401 height 224
click at [607, 378] on button "I Acknowledge" at bounding box center [580, 380] width 154 height 45
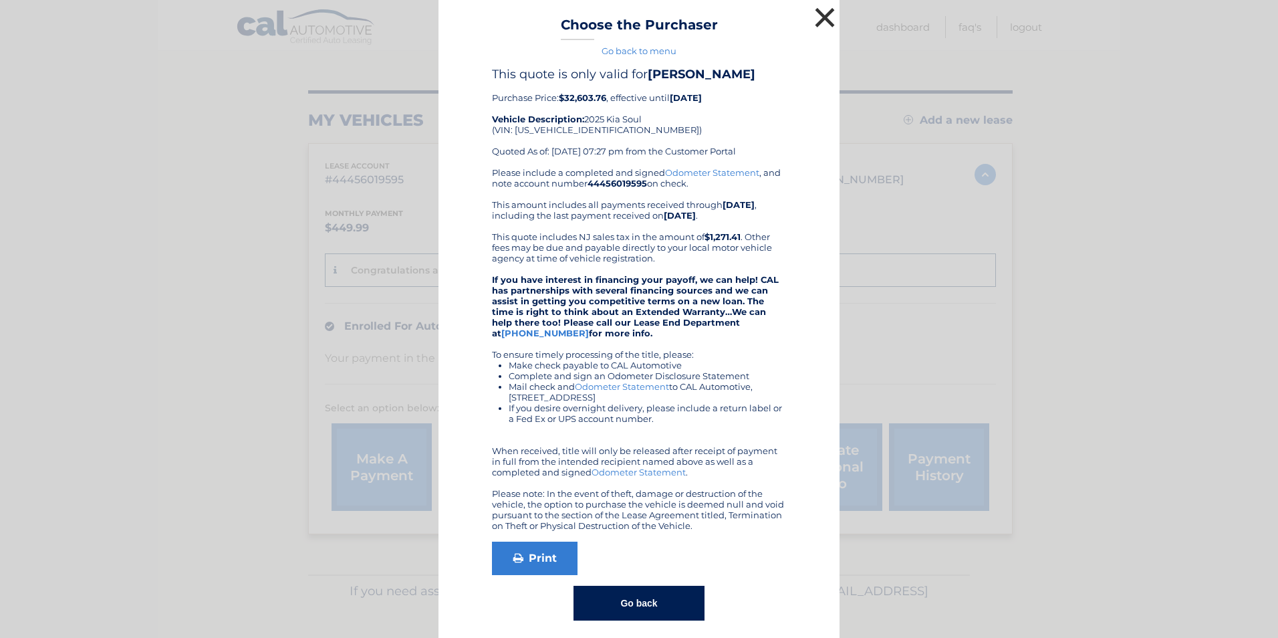
click at [812, 19] on button "×" at bounding box center [825, 17] width 27 height 27
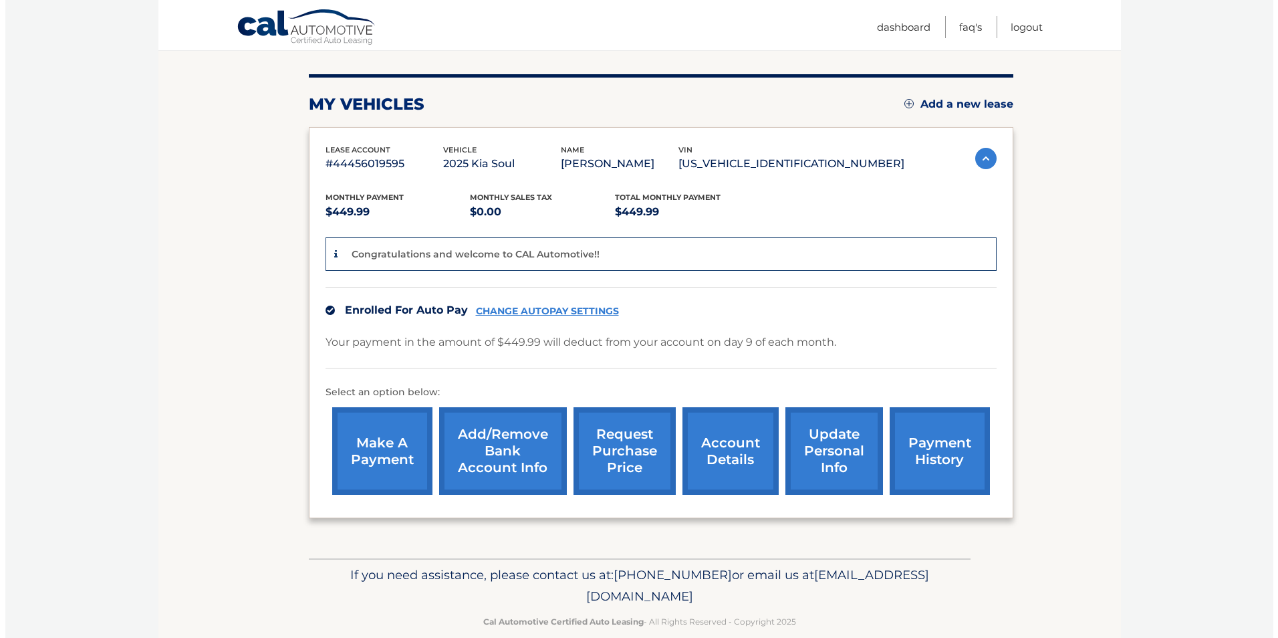
scroll to position [172, 0]
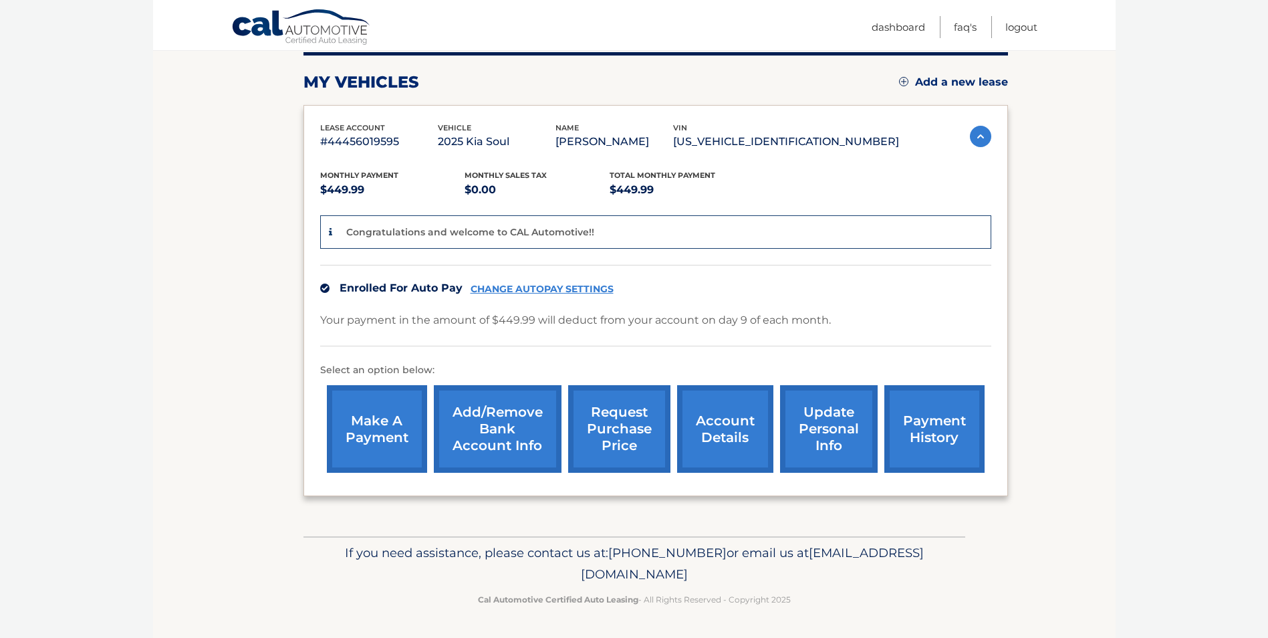
click at [818, 411] on link "update personal info" at bounding box center [829, 429] width 98 height 88
click at [633, 435] on link "request purchase price" at bounding box center [619, 429] width 102 height 88
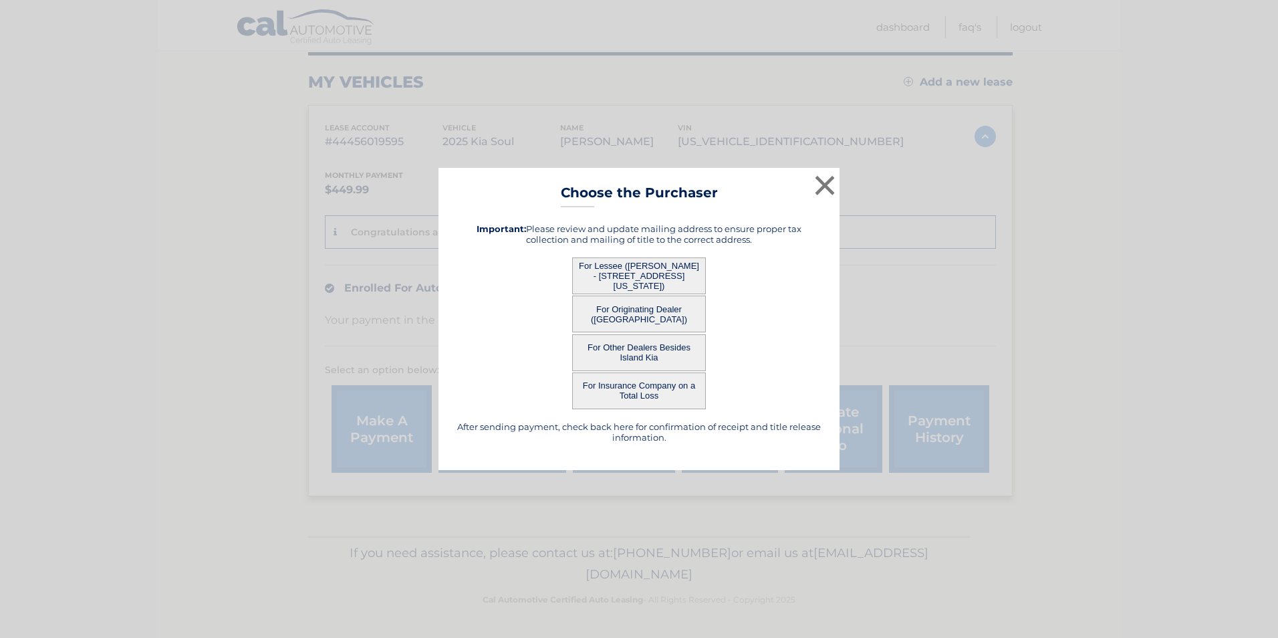
click at [641, 293] on button "For Lessee ([PERSON_NAME] - [STREET_ADDRESS][US_STATE])" at bounding box center [639, 275] width 134 height 37
click at [631, 269] on button "For Lessee ([PERSON_NAME] - [STREET_ADDRESS][US_STATE])" at bounding box center [639, 275] width 134 height 37
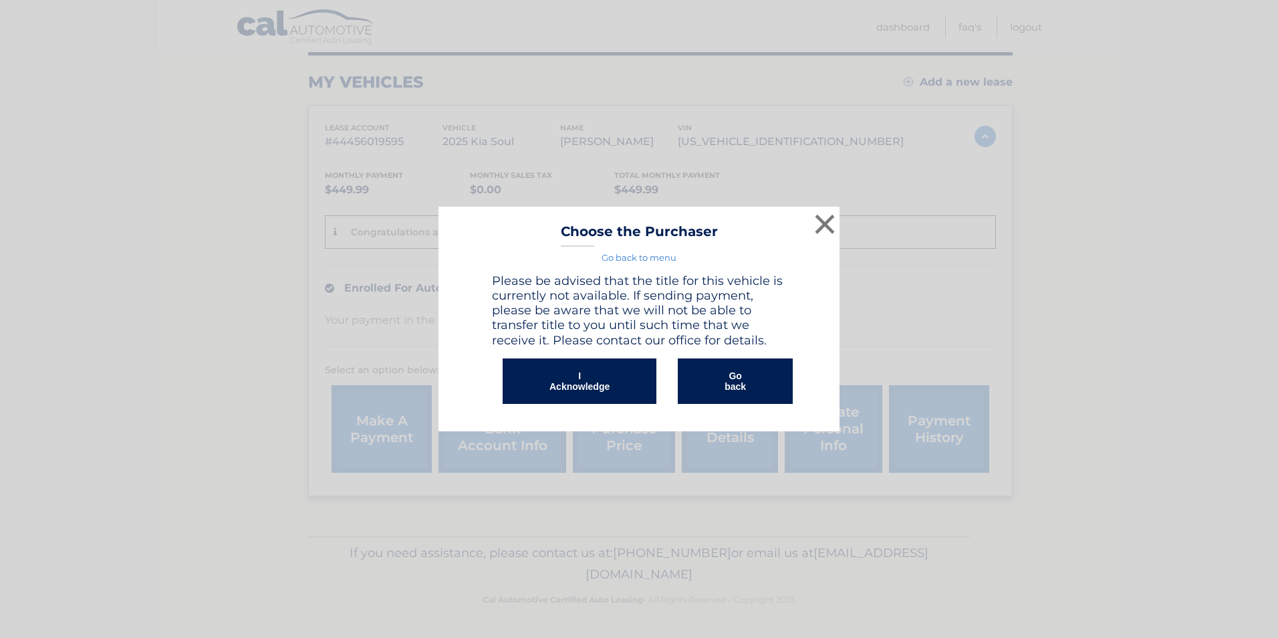
click at [625, 275] on h4 "Please be advised that the title for this vehicle is currently not available. I…" at bounding box center [639, 310] width 294 height 74
click at [601, 381] on button "I Acknowledge" at bounding box center [580, 380] width 154 height 45
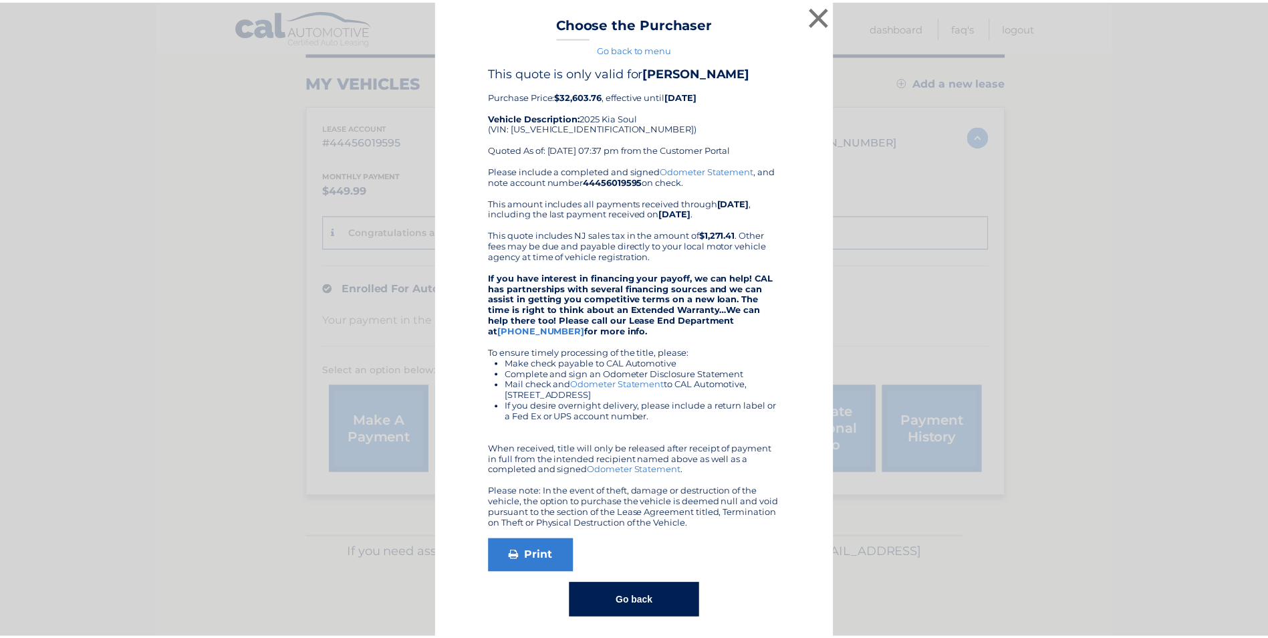
scroll to position [0, 0]
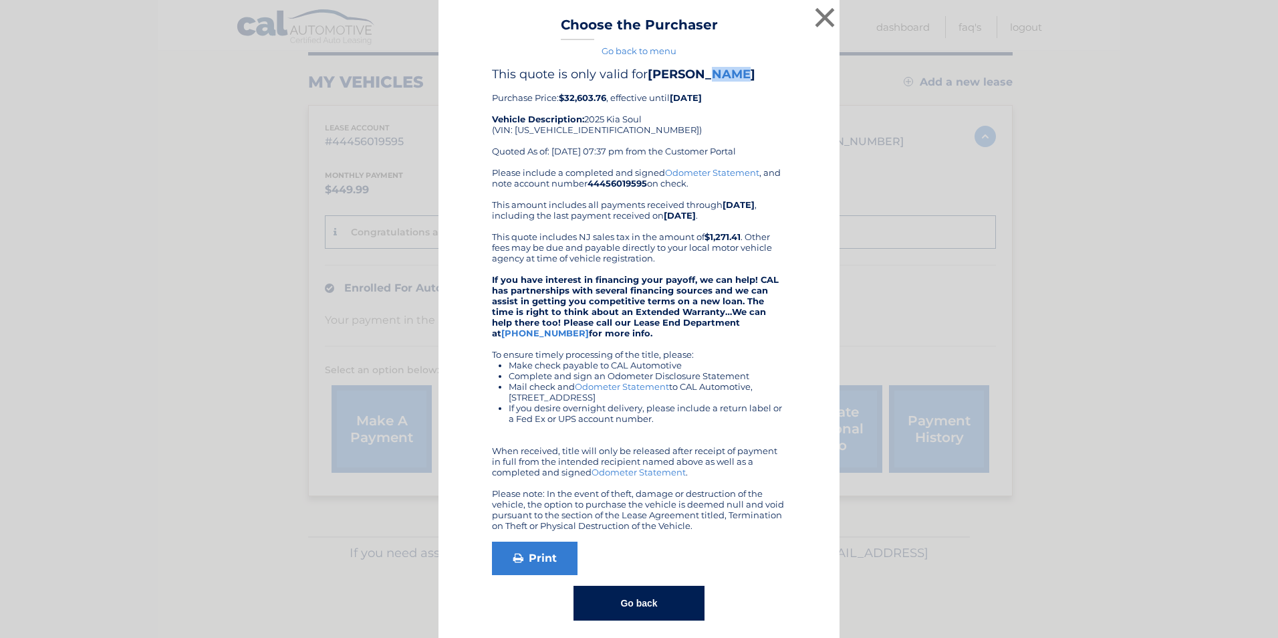
drag, startPoint x: 695, startPoint y: 78, endPoint x: 731, endPoint y: 81, distance: 35.6
click at [731, 81] on b "[PERSON_NAME]" at bounding box center [702, 74] width 108 height 15
drag, startPoint x: 731, startPoint y: 81, endPoint x: 730, endPoint y: 89, distance: 8.1
click at [730, 89] on div "This quote is only valid for [PERSON_NAME] Purchase Price: $32,603.76 , effecti…" at bounding box center [639, 117] width 294 height 100
click at [825, 6] on button "×" at bounding box center [825, 17] width 27 height 27
